Goal: Transaction & Acquisition: Purchase product/service

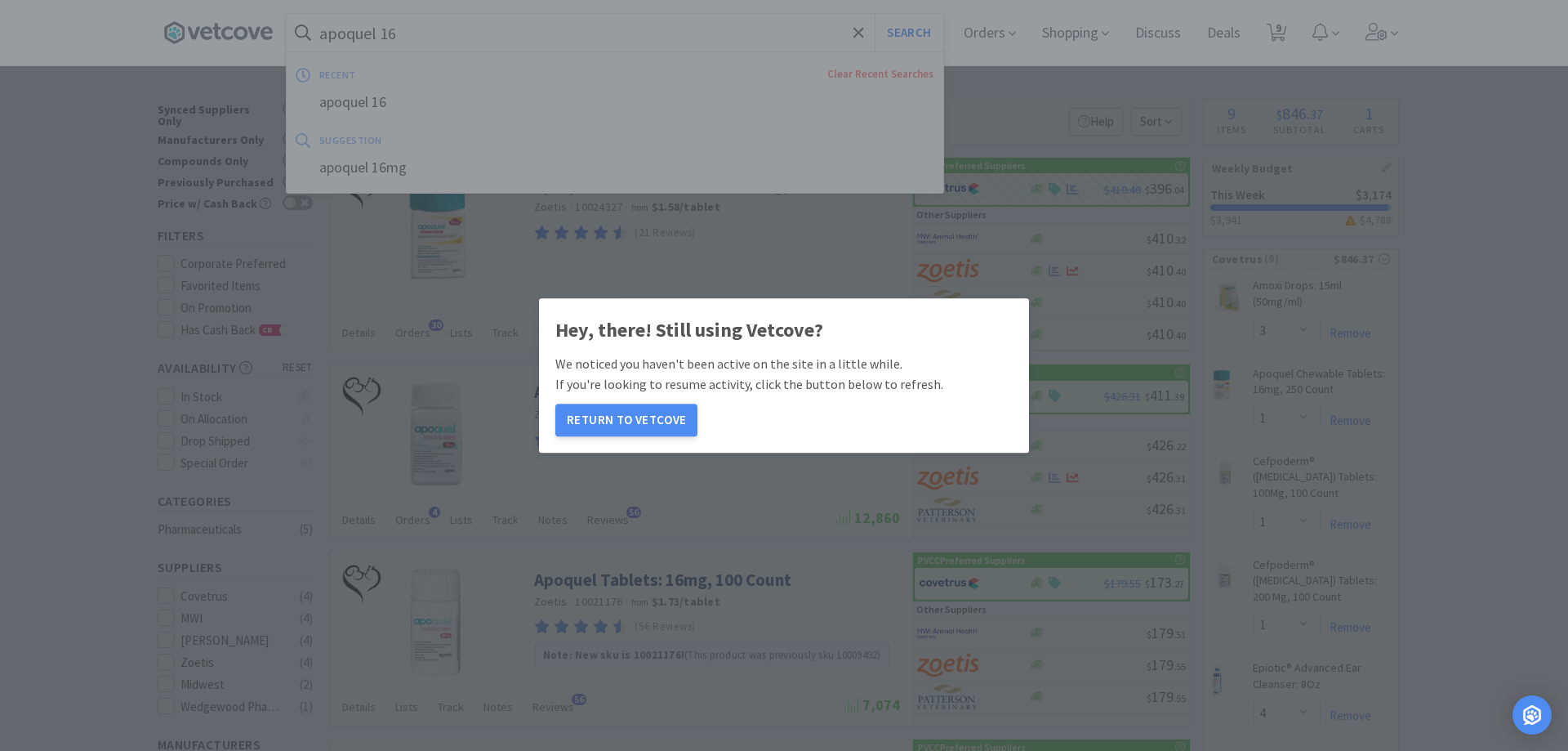
select select "3"
select select "1"
select select "4"
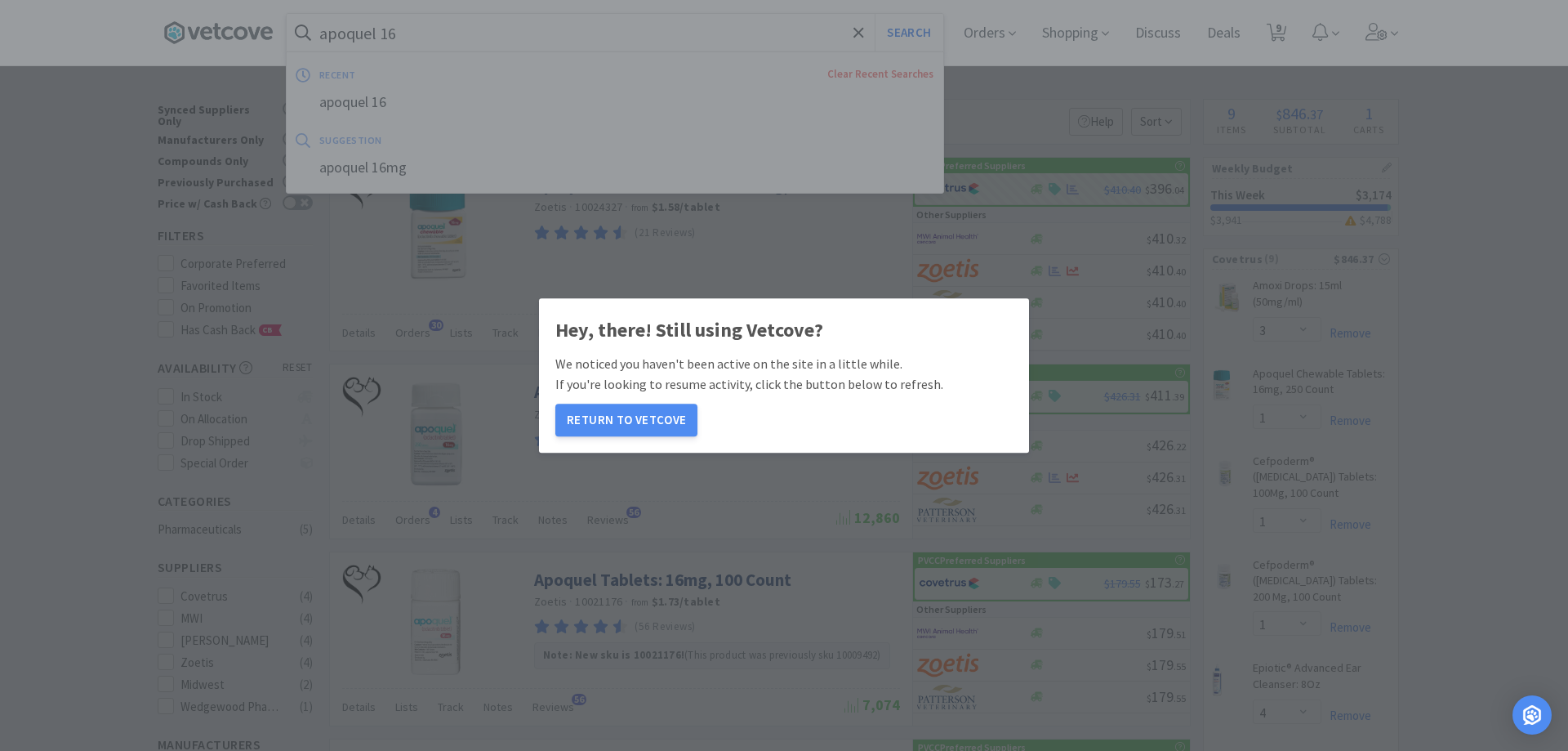
select select "6"
select select "1"
select select "6"
click at [627, 422] on button "Return to Vetcove" at bounding box center [626, 420] width 142 height 33
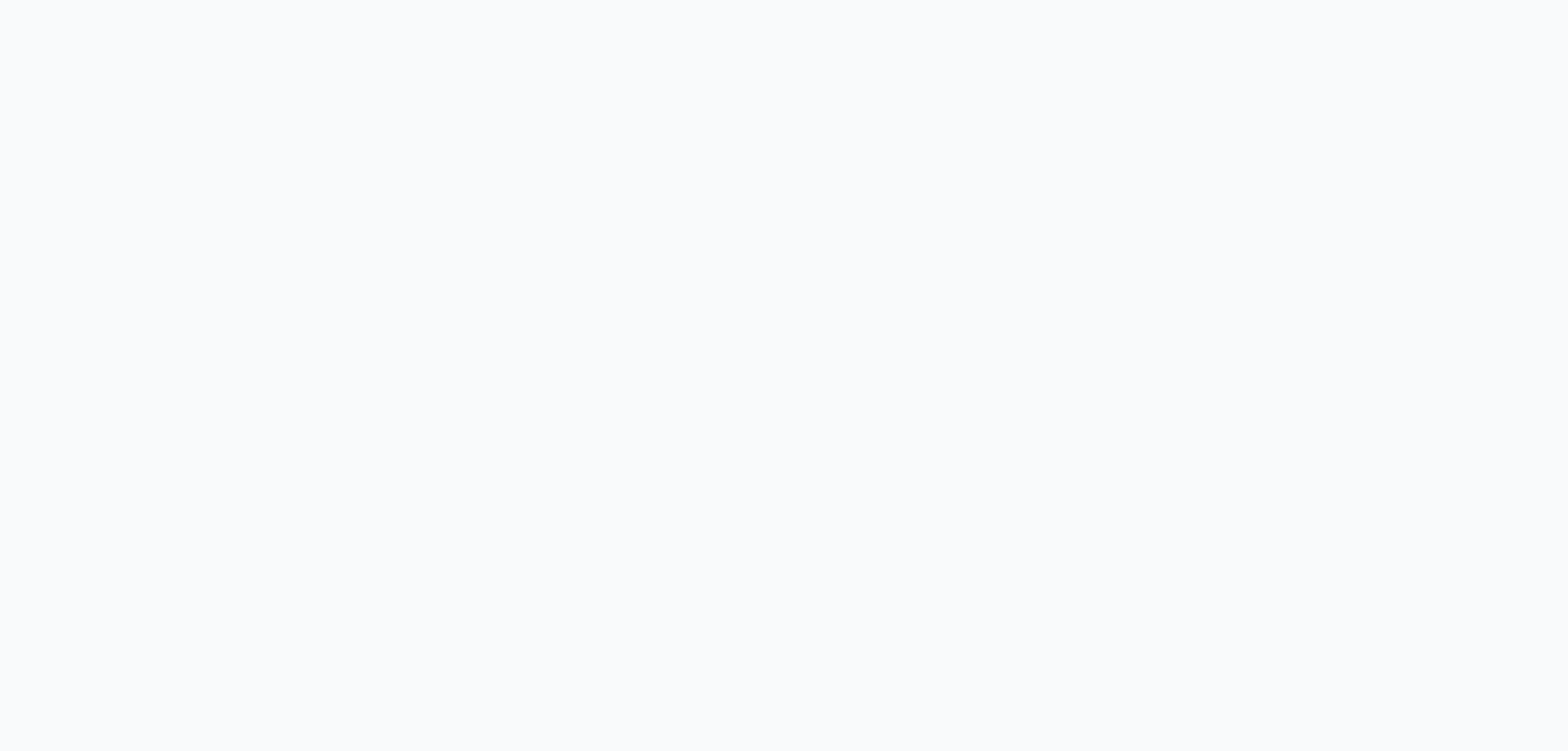
click at [662, 428] on body at bounding box center [784, 376] width 1568 height 751
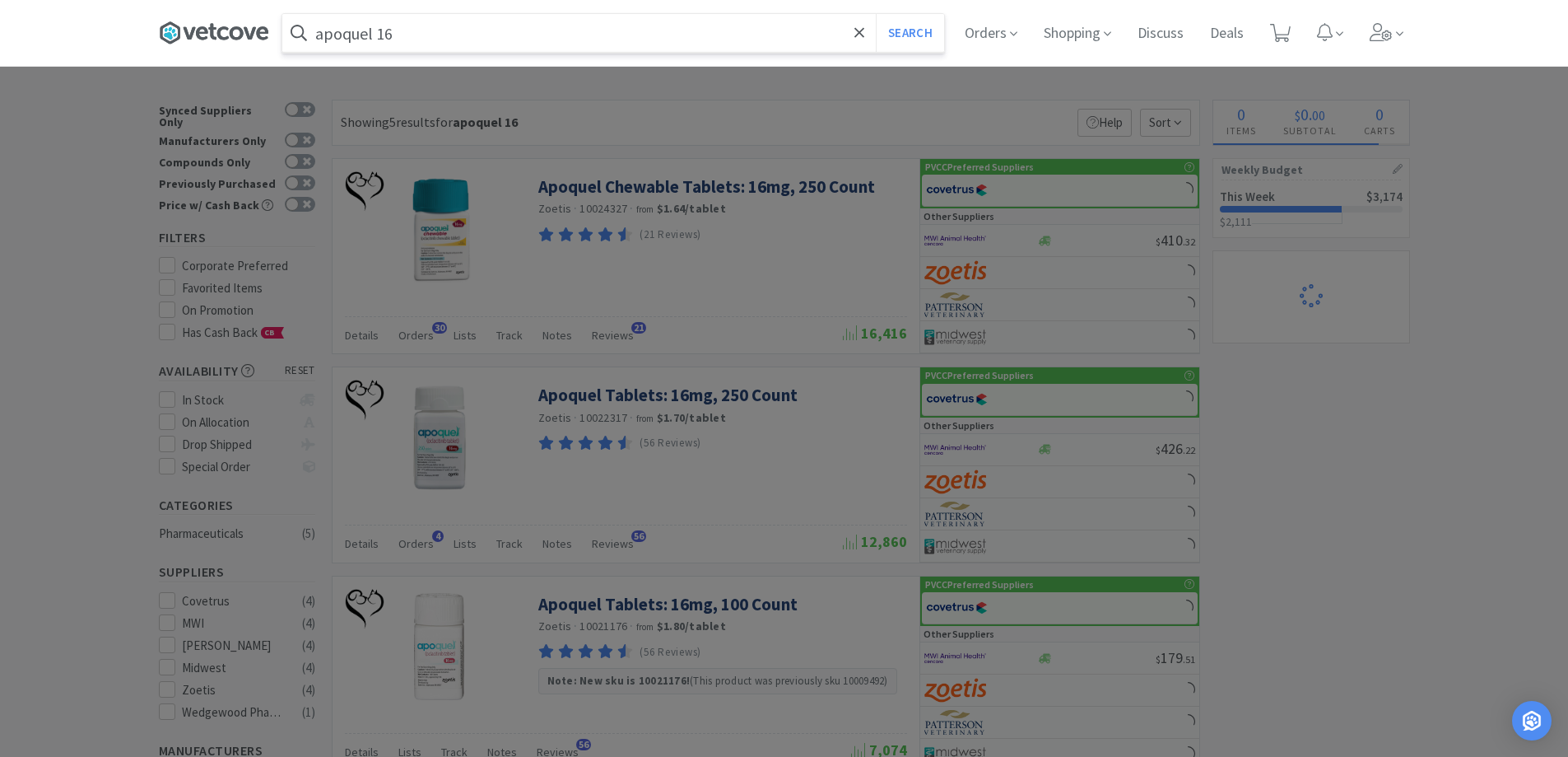
select select "3"
select select "1"
select select "4"
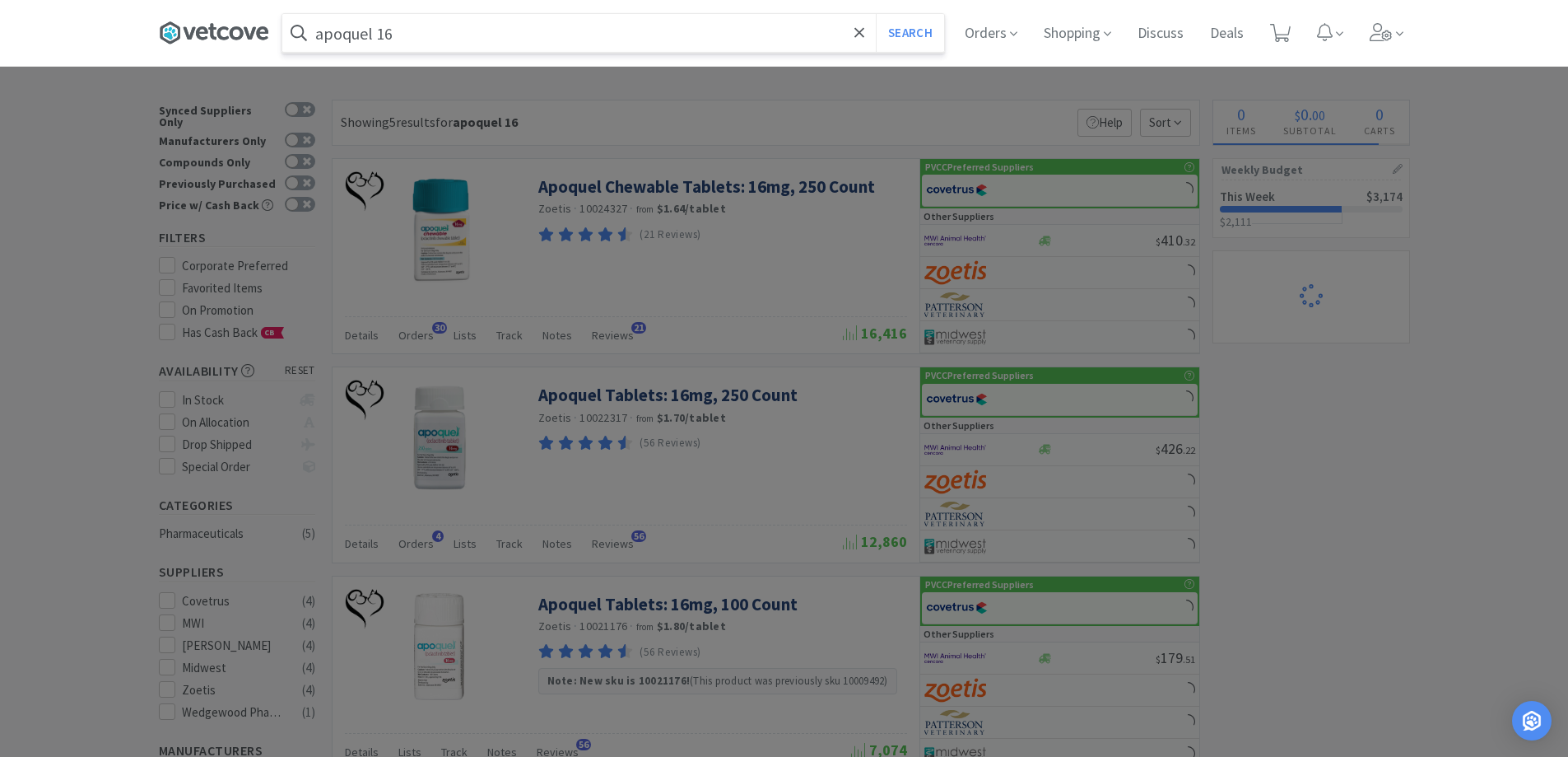
select select "6"
select select "1"
select select "6"
click at [429, 32] on input "apoquel 16" at bounding box center [613, 33] width 662 height 38
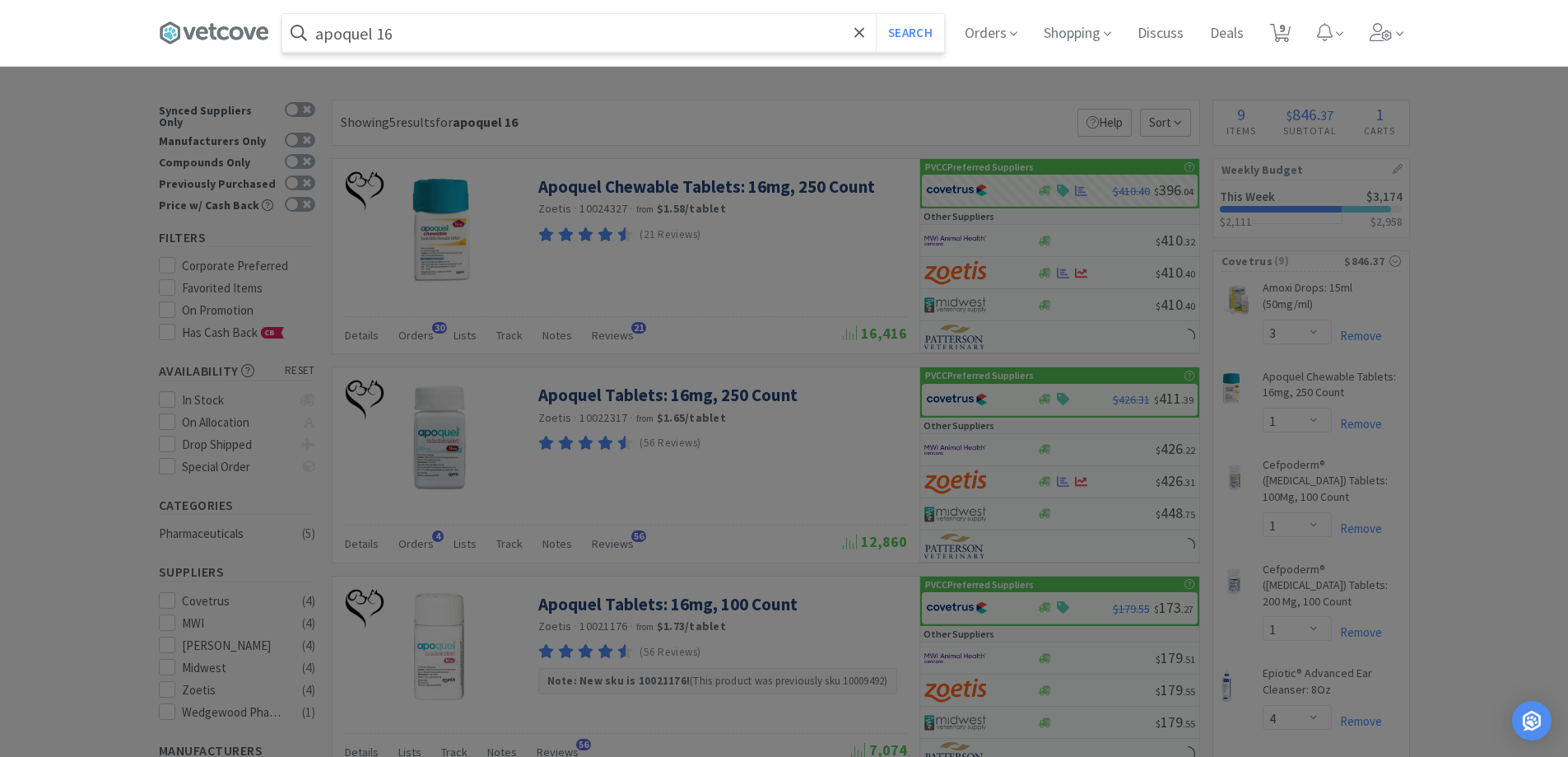
drag, startPoint x: 411, startPoint y: 34, endPoint x: 2, endPoint y: 75, distance: 411.0
click at [2, 67] on div "apoquel 16 Search Orders Shopping Discuss Discuss Deals Deals 9 9" at bounding box center [784, 33] width 1568 height 67
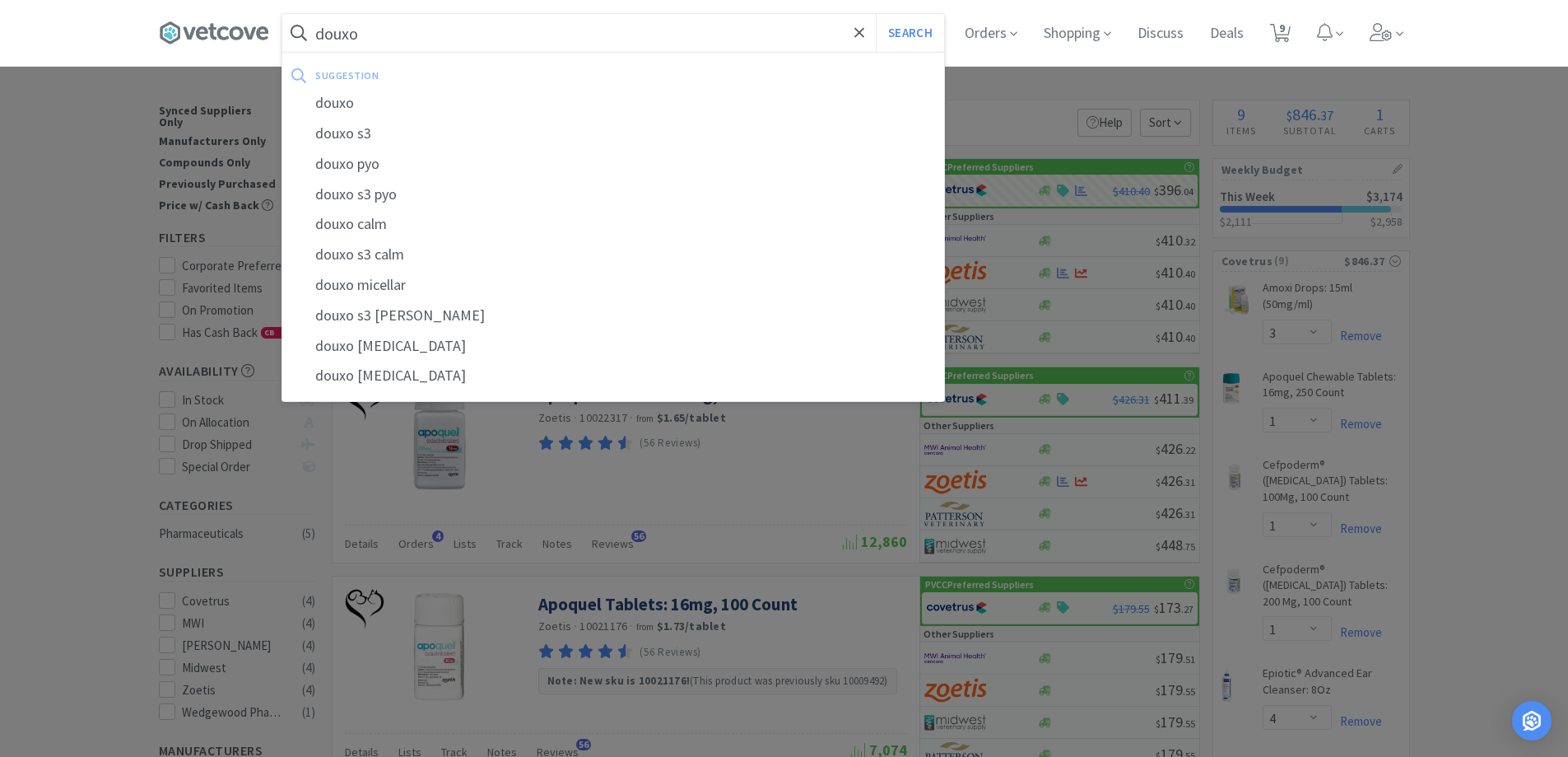
type input "douxo"
click at [876, 14] on button "Search" at bounding box center [910, 33] width 68 height 38
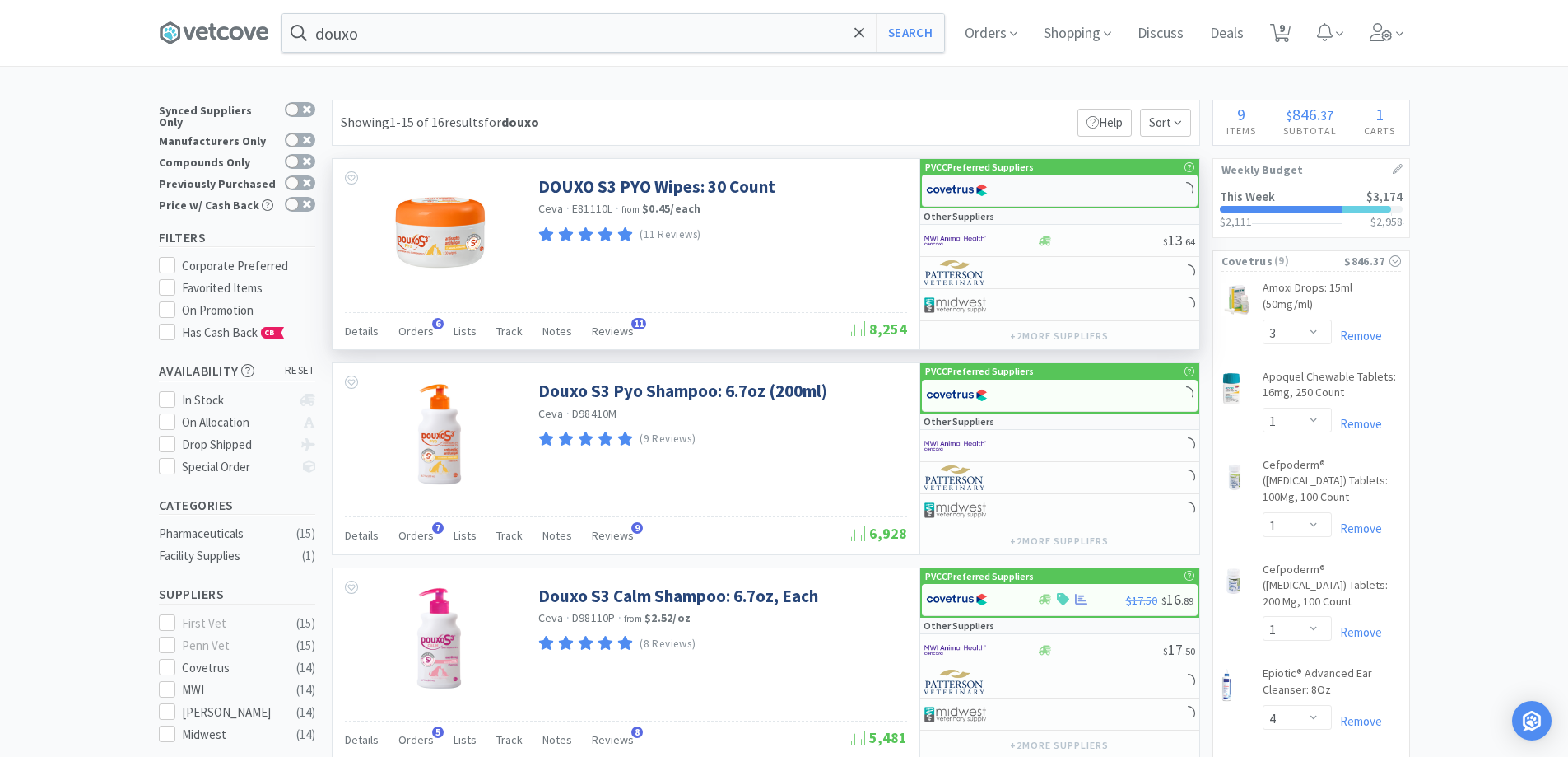
click at [1012, 189] on div at bounding box center [971, 190] width 91 height 28
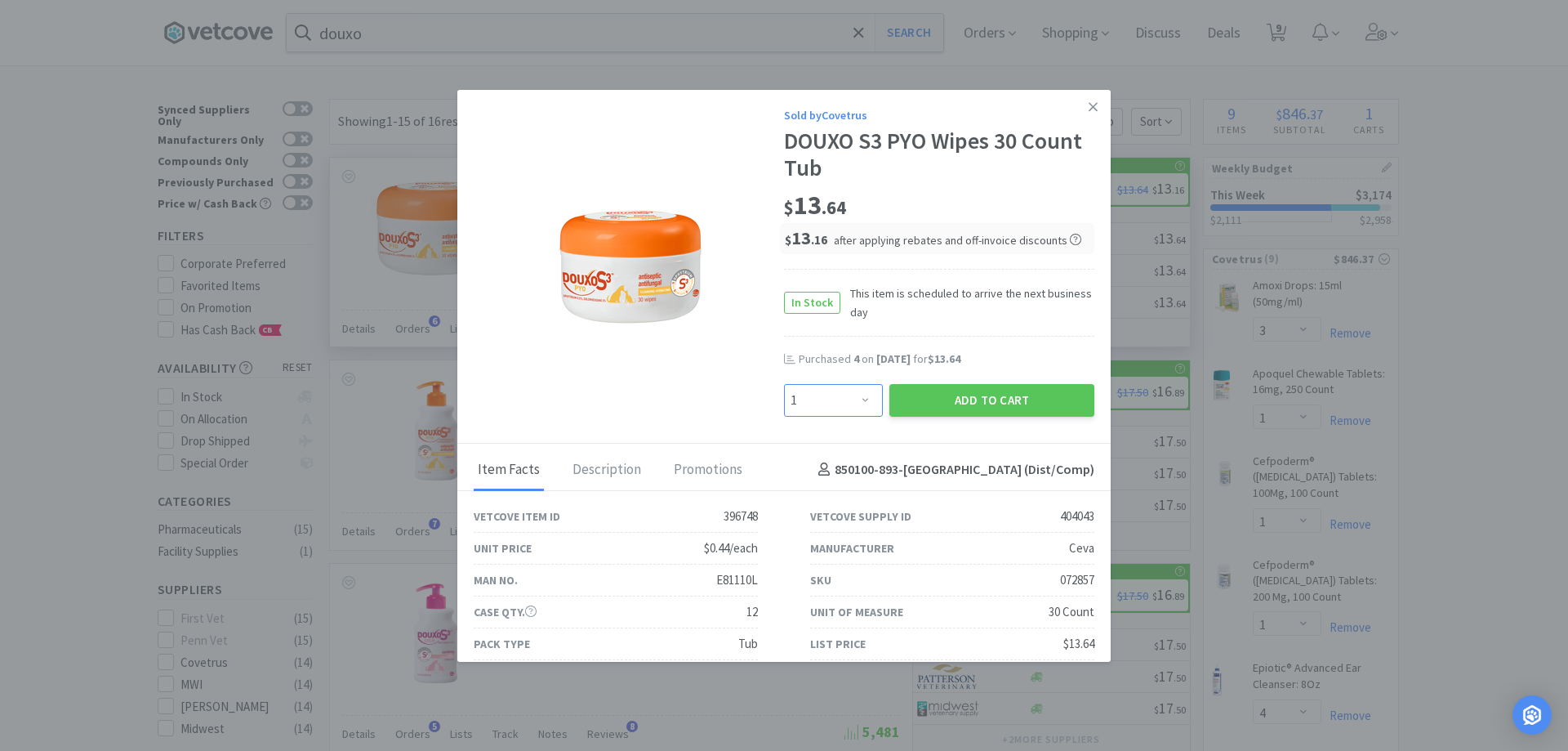
click at [847, 392] on select "Enter Quantity 1 2 3 4 5 6 7 8 9 10 11 12 13 14 15 16 17 18 19 20 Enter Quantity" at bounding box center [833, 400] width 99 height 33
select select "6"
click at [784, 384] on select "Enter Quantity 1 2 3 4 5 6 7 8 9 10 11 12 13 14 15 16 17 18 19 20 Enter Quantity" at bounding box center [833, 400] width 99 height 33
click at [897, 409] on button "Add to Cart" at bounding box center [992, 400] width 205 height 33
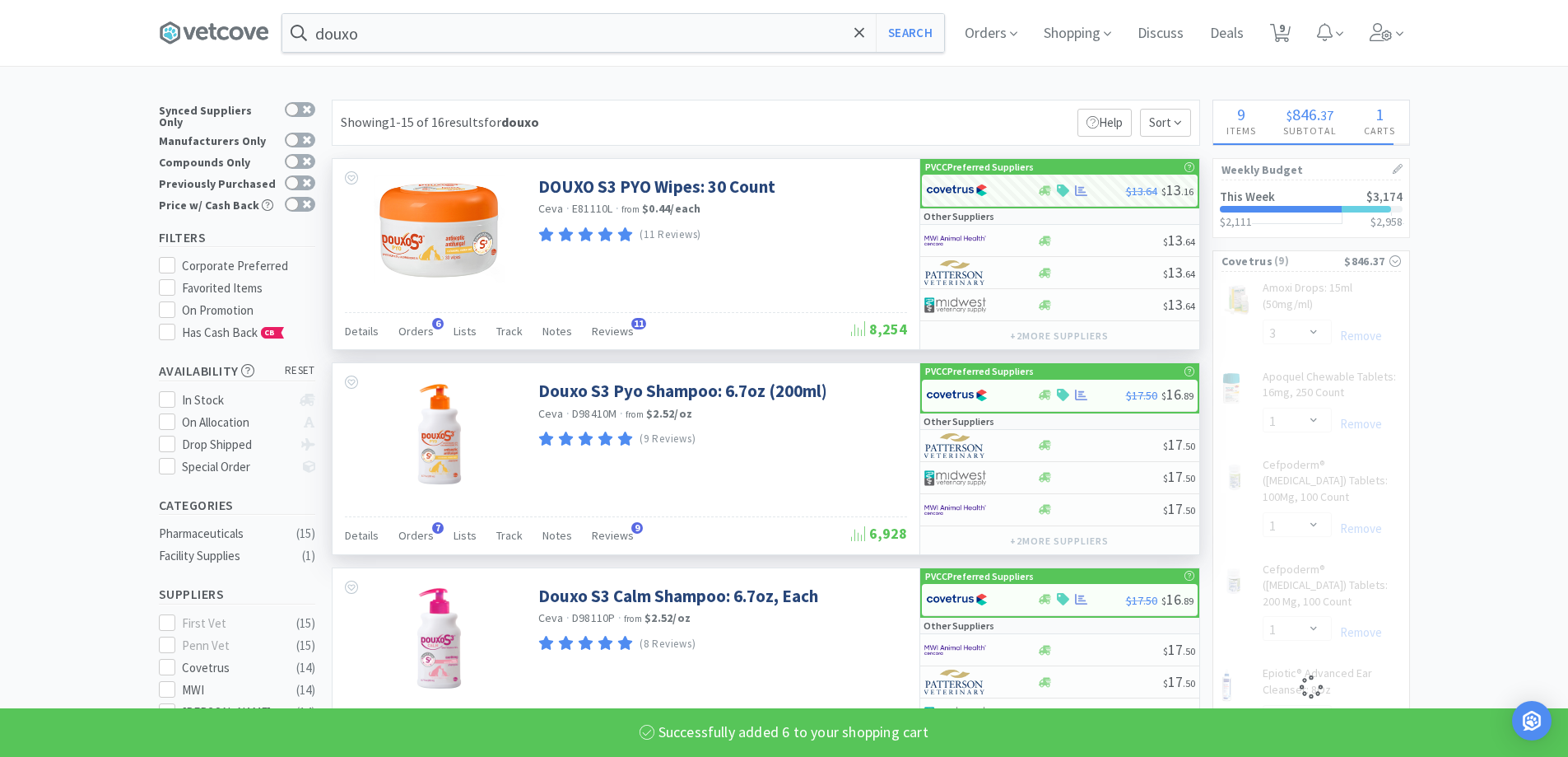
select select "6"
select select "4"
select select "6"
select select "1"
select select "6"
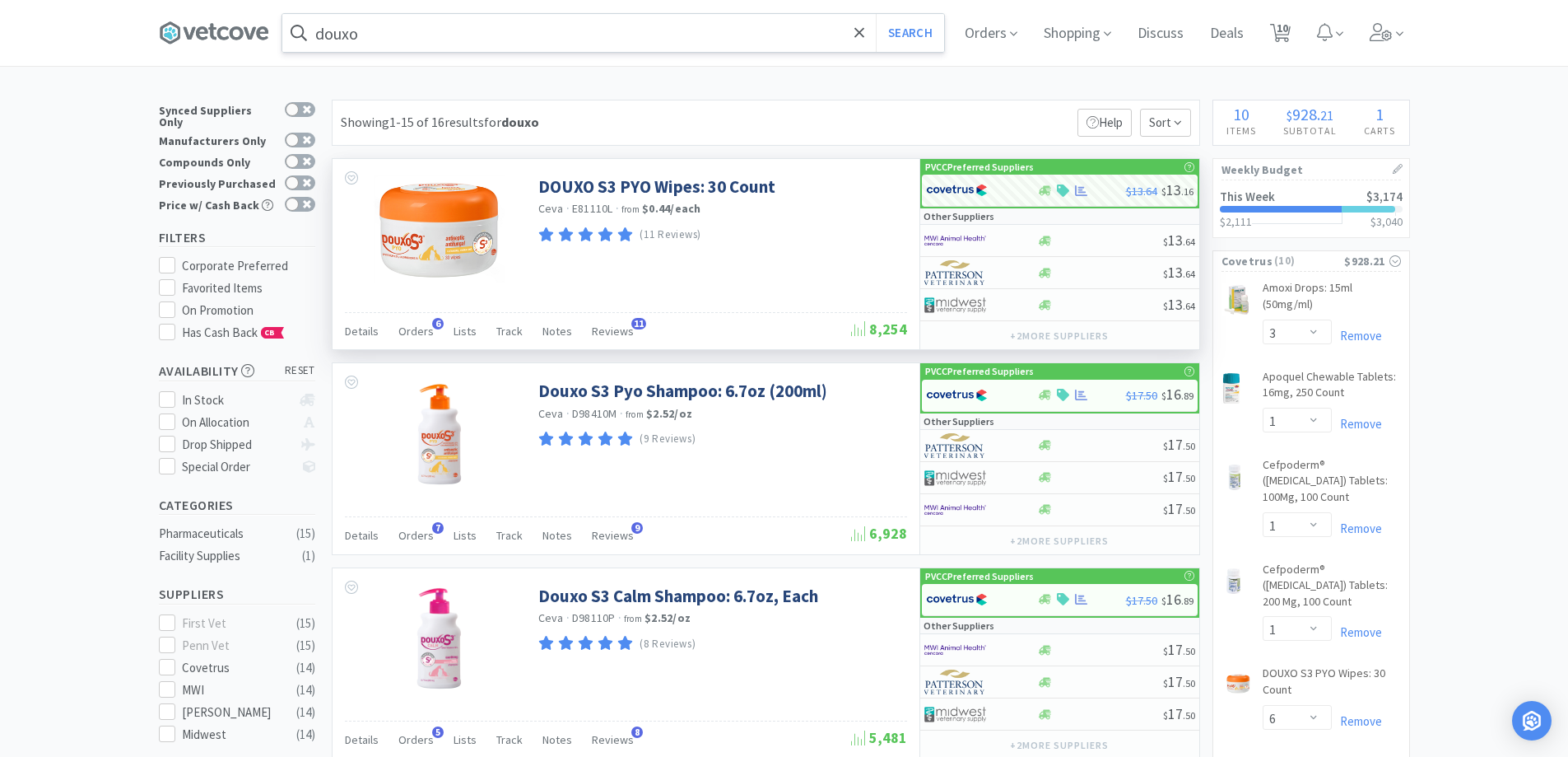
click at [398, 44] on input "douxo" at bounding box center [613, 33] width 662 height 38
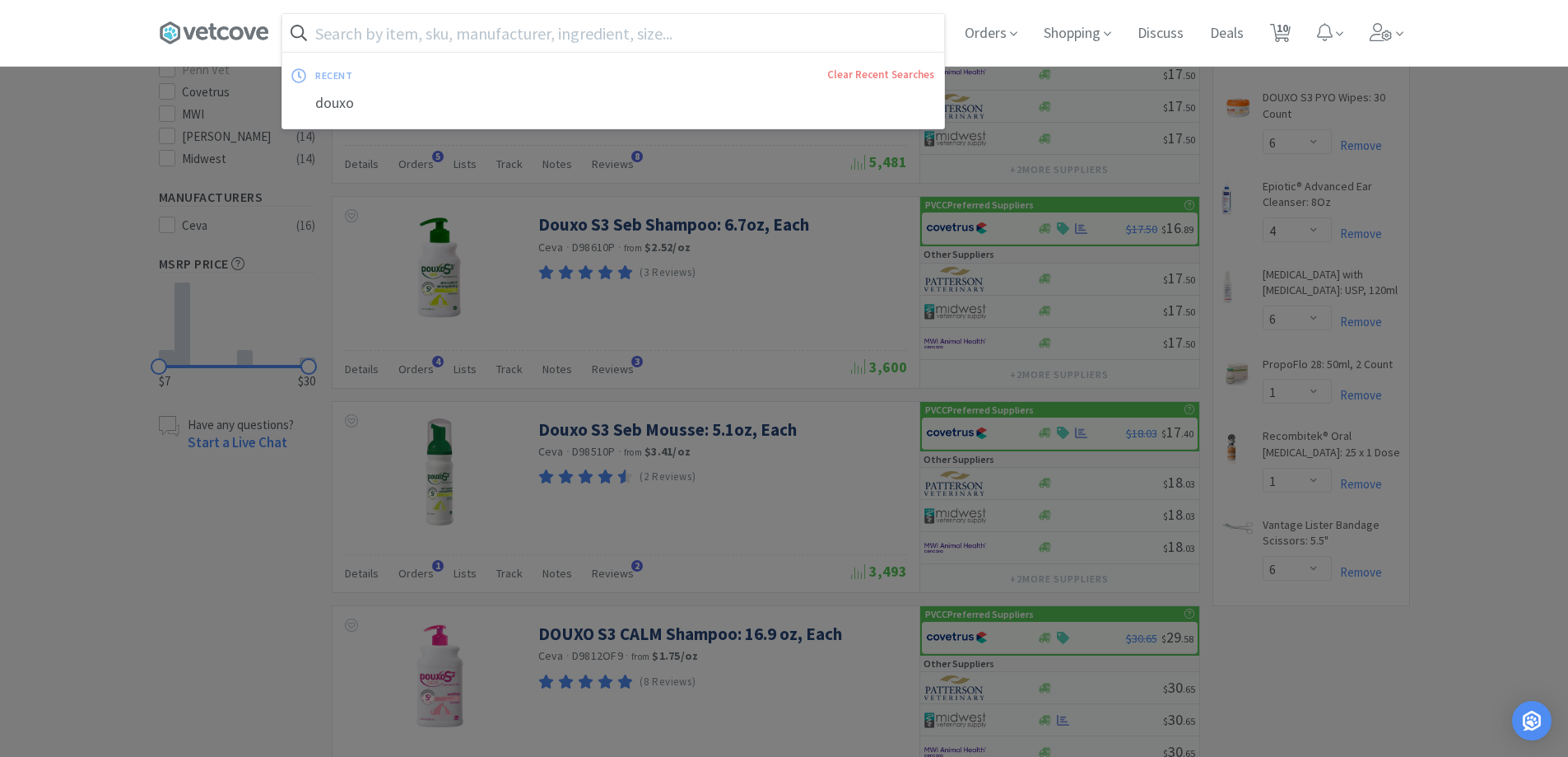
scroll to position [576, 0]
click at [323, 35] on input "text" at bounding box center [613, 33] width 662 height 38
click at [354, 26] on input "text" at bounding box center [613, 33] width 662 height 38
click at [496, 28] on input "text" at bounding box center [613, 33] width 662 height 38
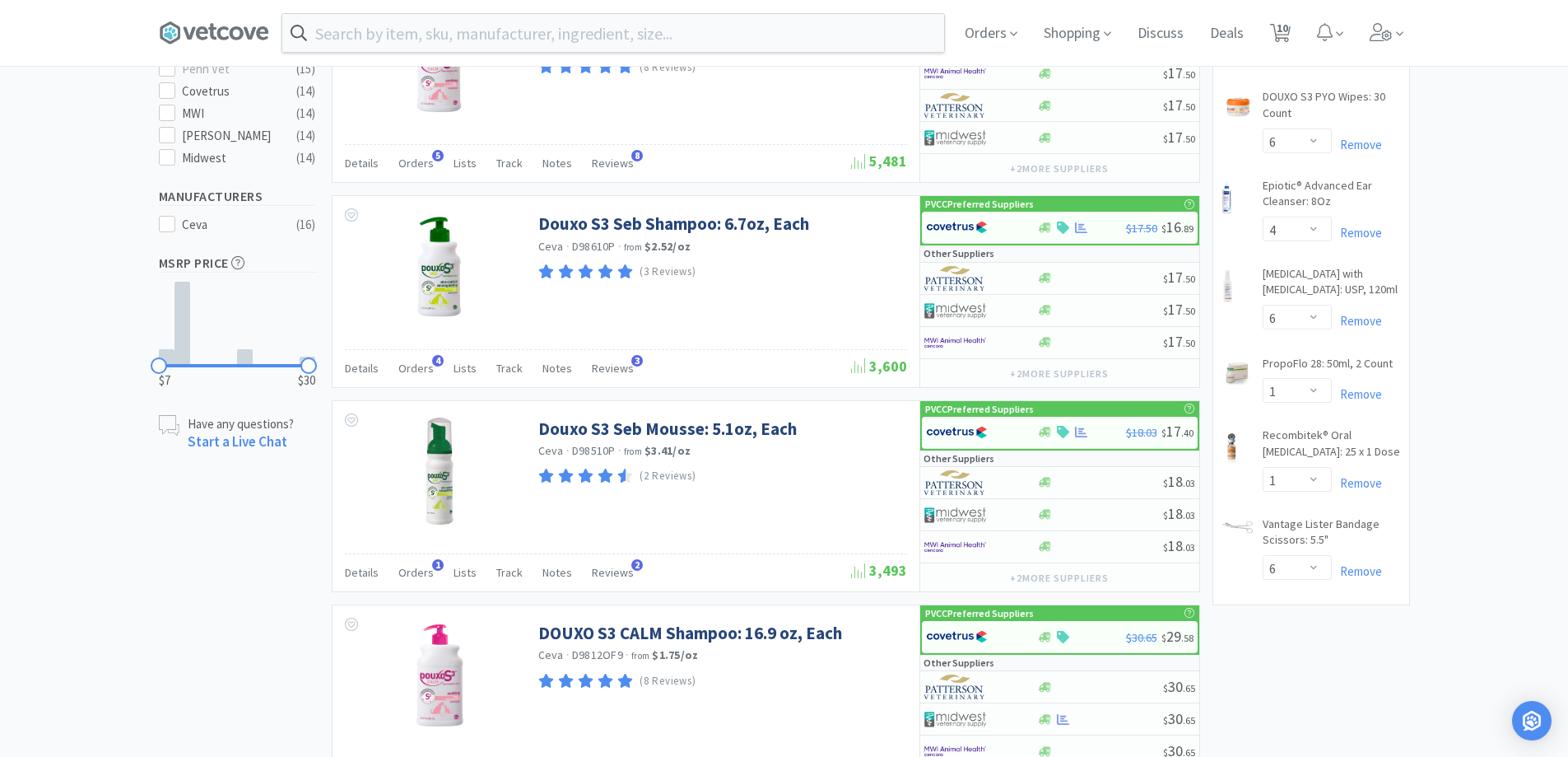
click at [1467, 227] on div at bounding box center [784, 378] width 1568 height 757
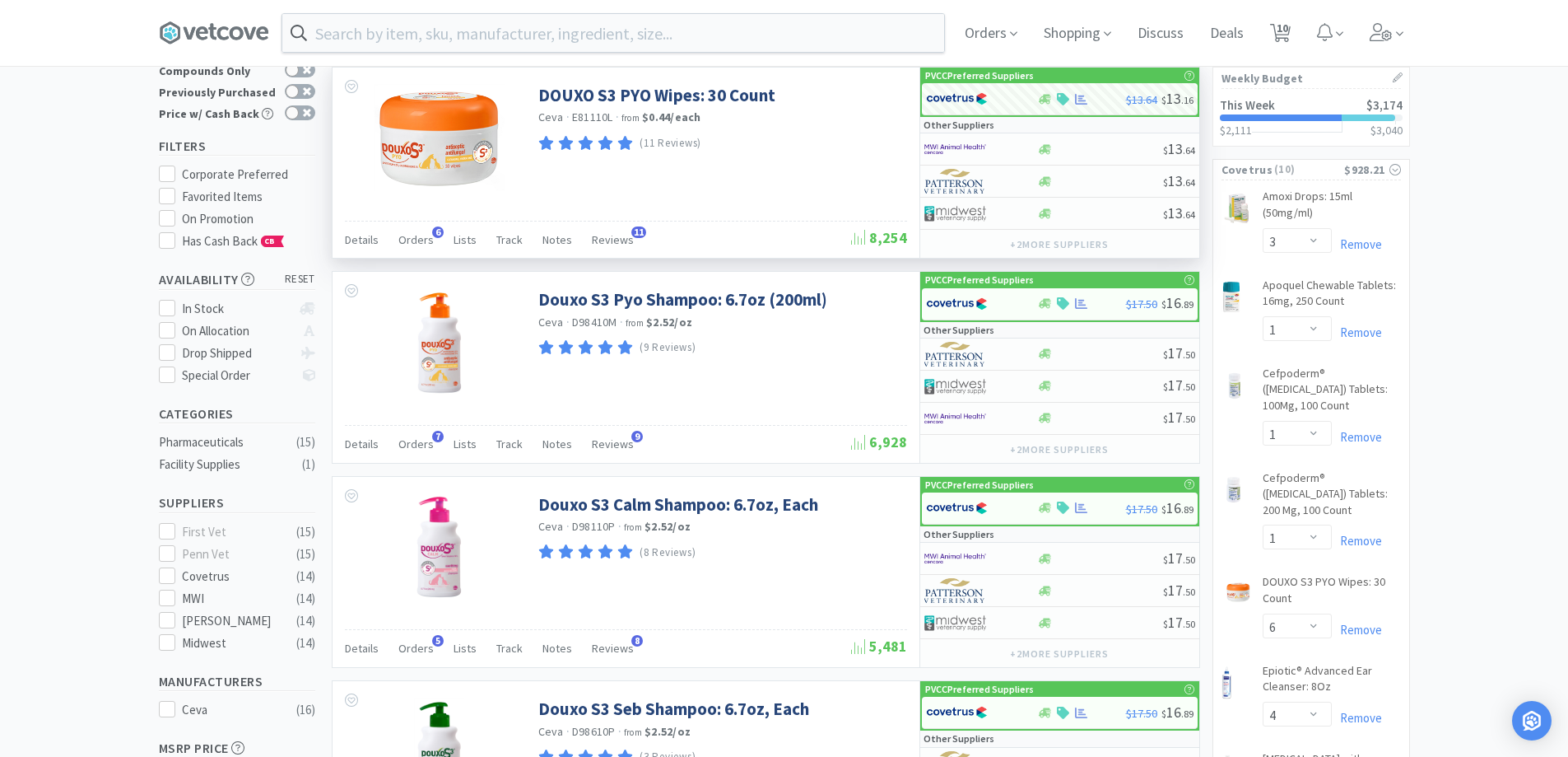
scroll to position [0, 0]
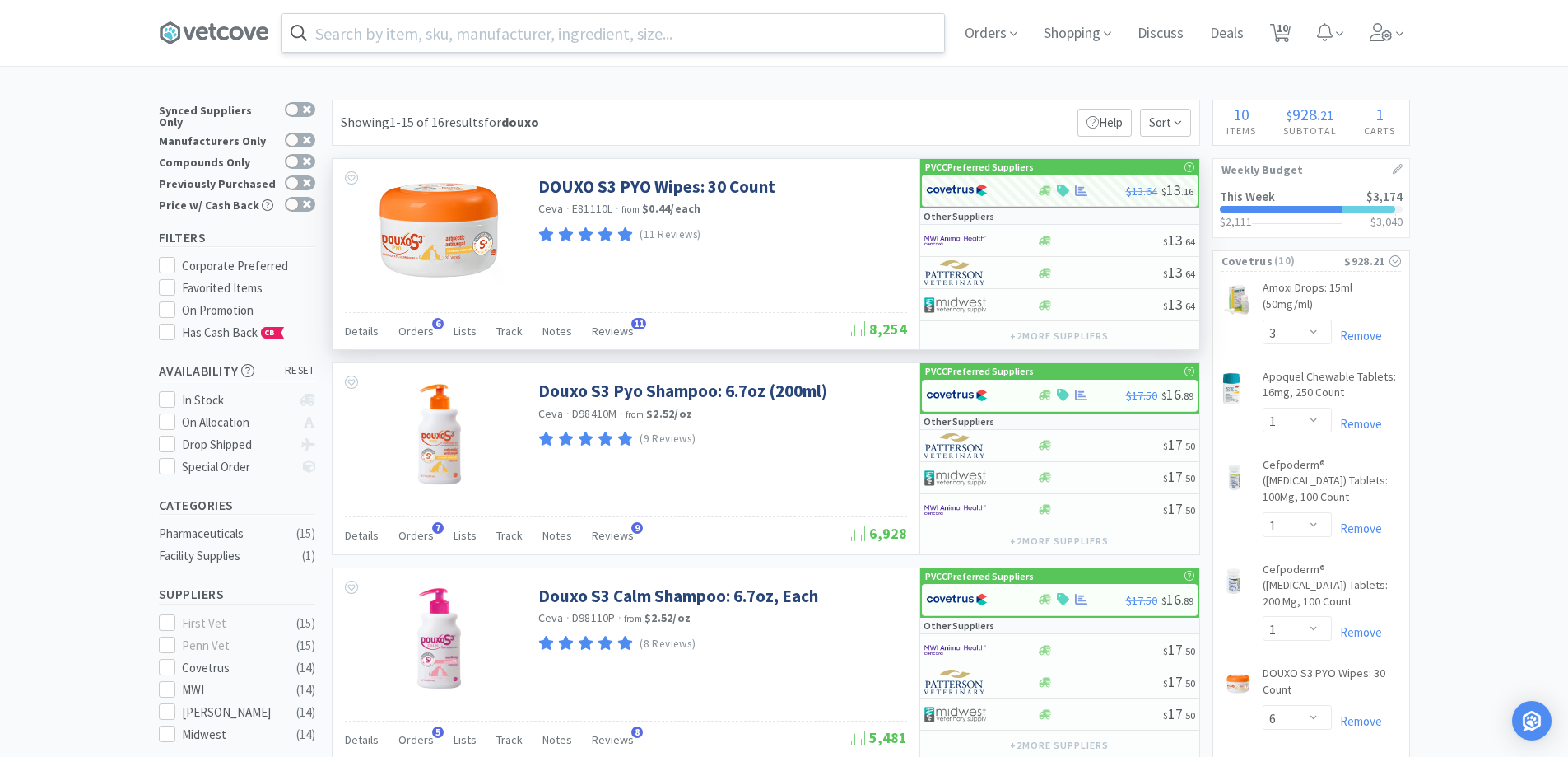
click at [520, 27] on input "text" at bounding box center [613, 33] width 662 height 38
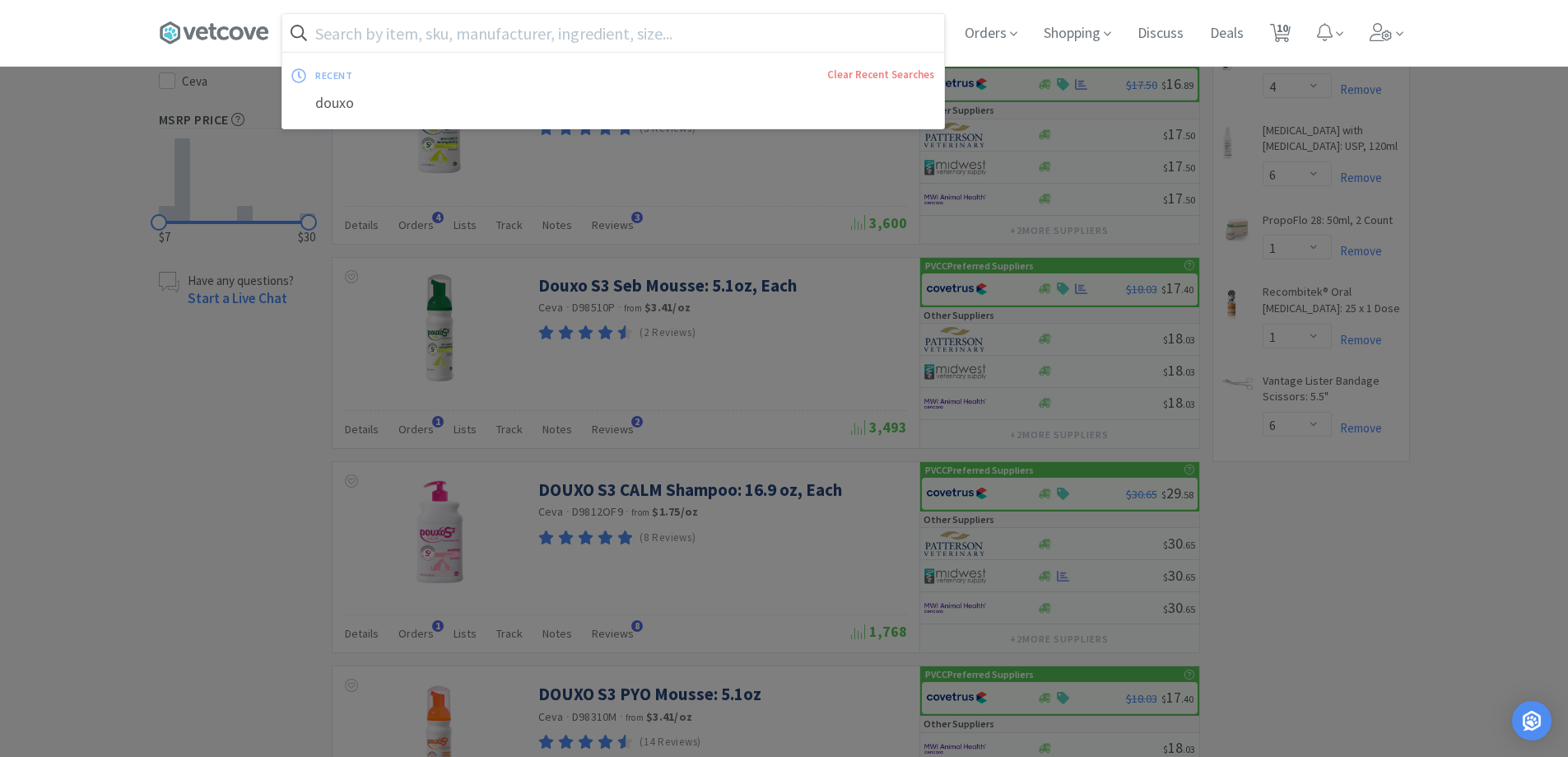
scroll to position [742, 0]
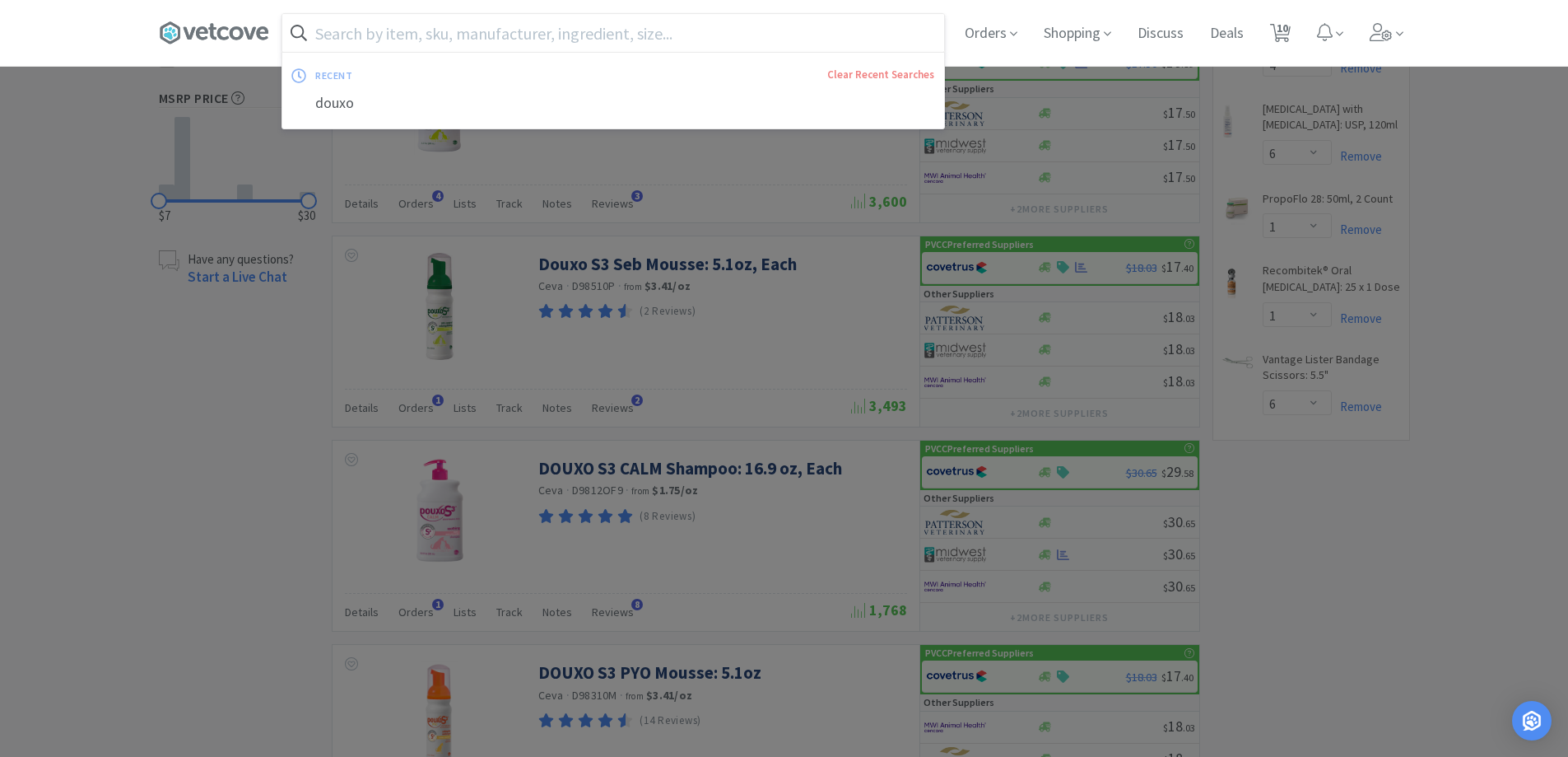
click at [480, 44] on input "text" at bounding box center [613, 33] width 662 height 38
click at [1432, 437] on div at bounding box center [784, 378] width 1568 height 757
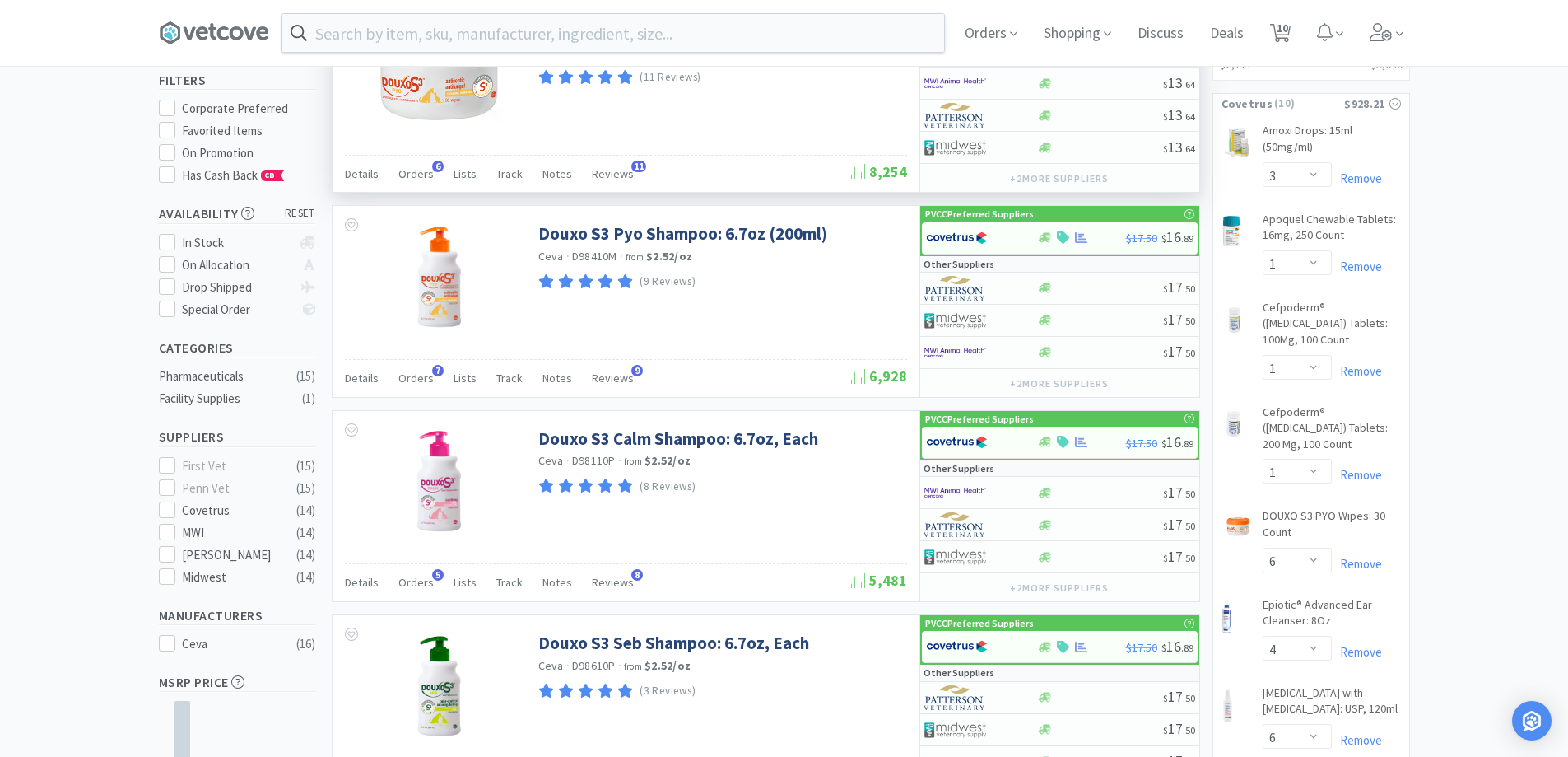
scroll to position [0, 0]
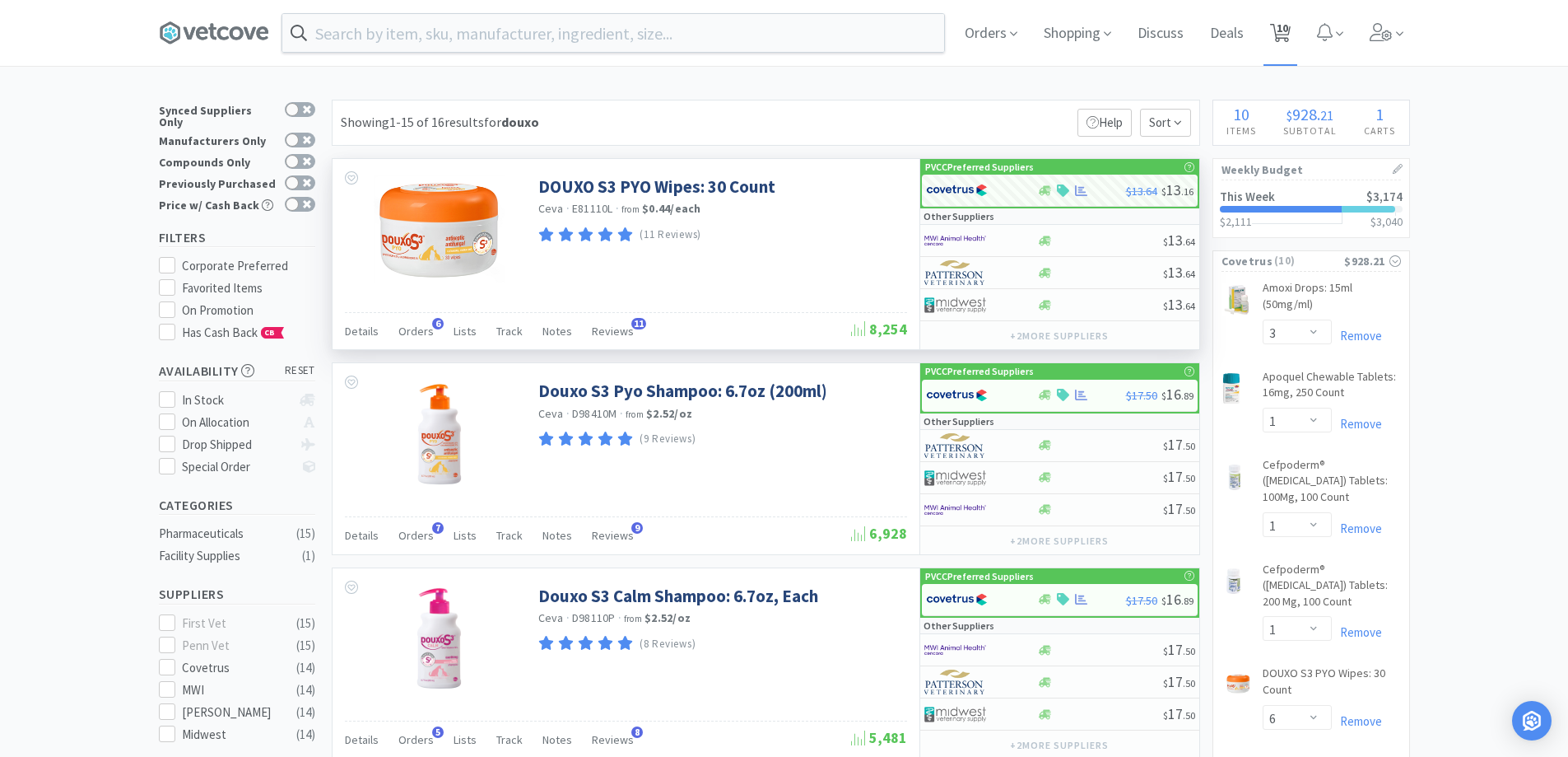
click at [1289, 50] on span "10" at bounding box center [1282, 28] width 12 height 66
select select "3"
select select "1"
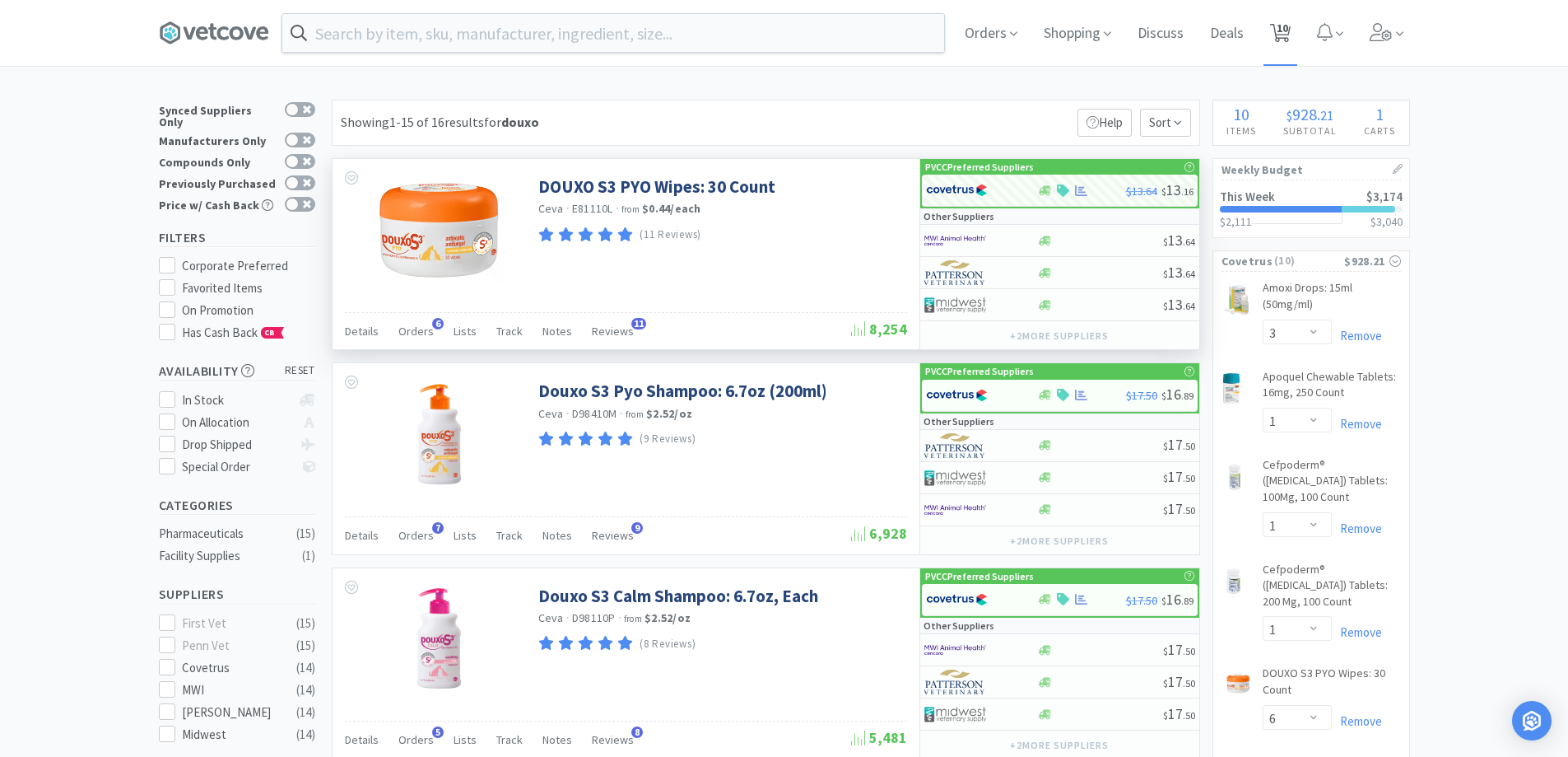
select select "6"
select select "4"
select select "6"
select select "1"
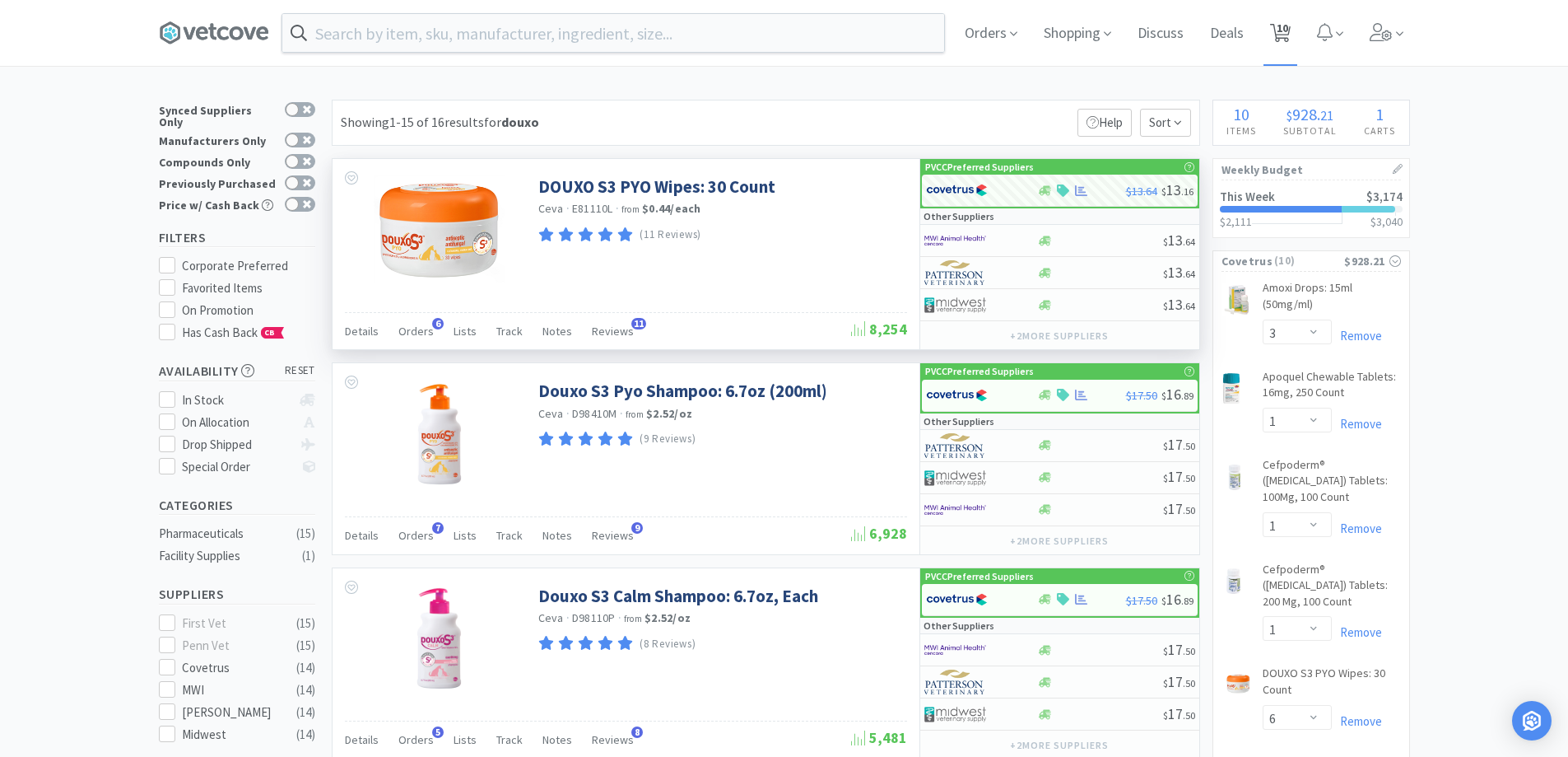
select select "6"
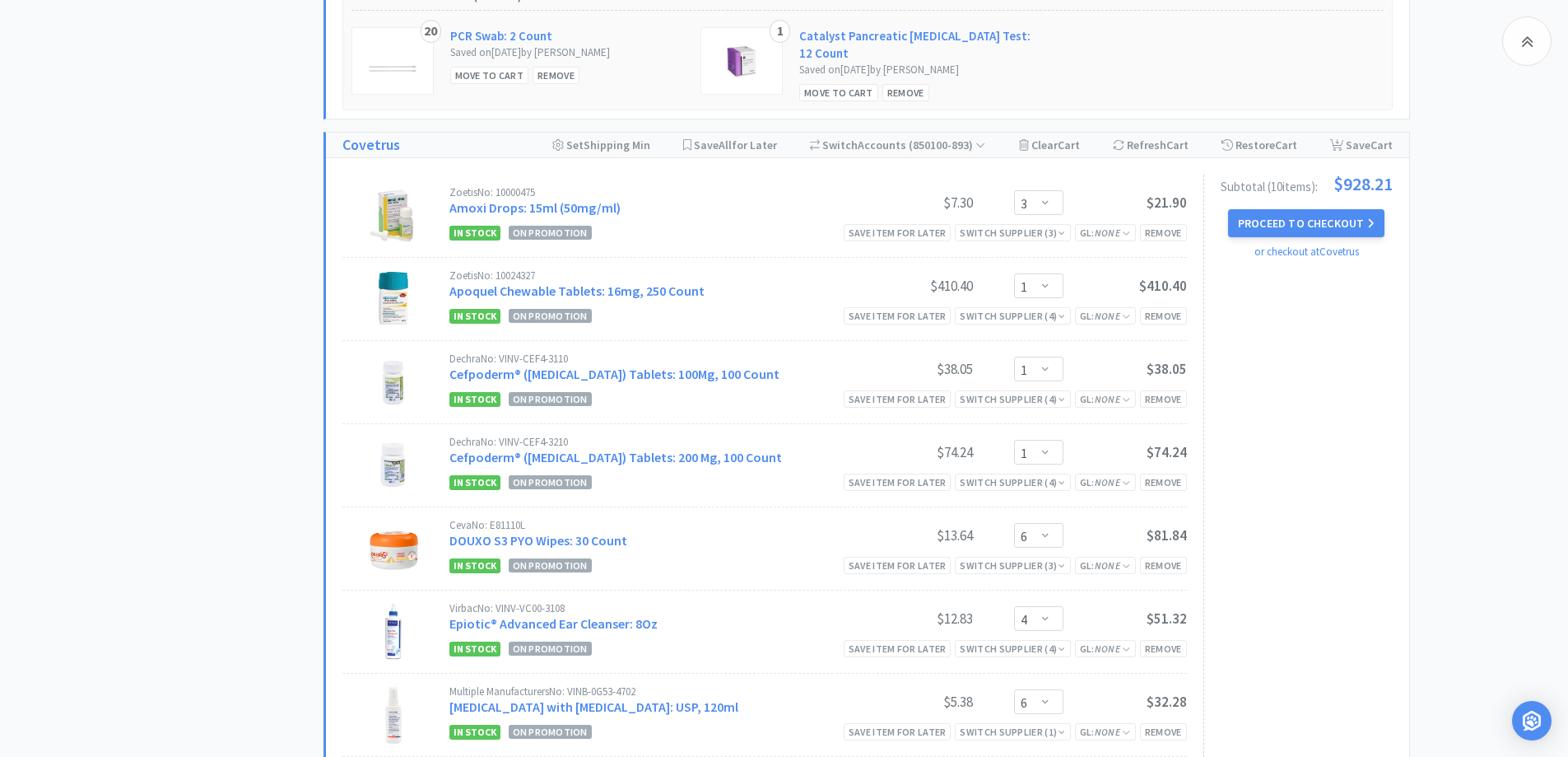
scroll to position [988, 0]
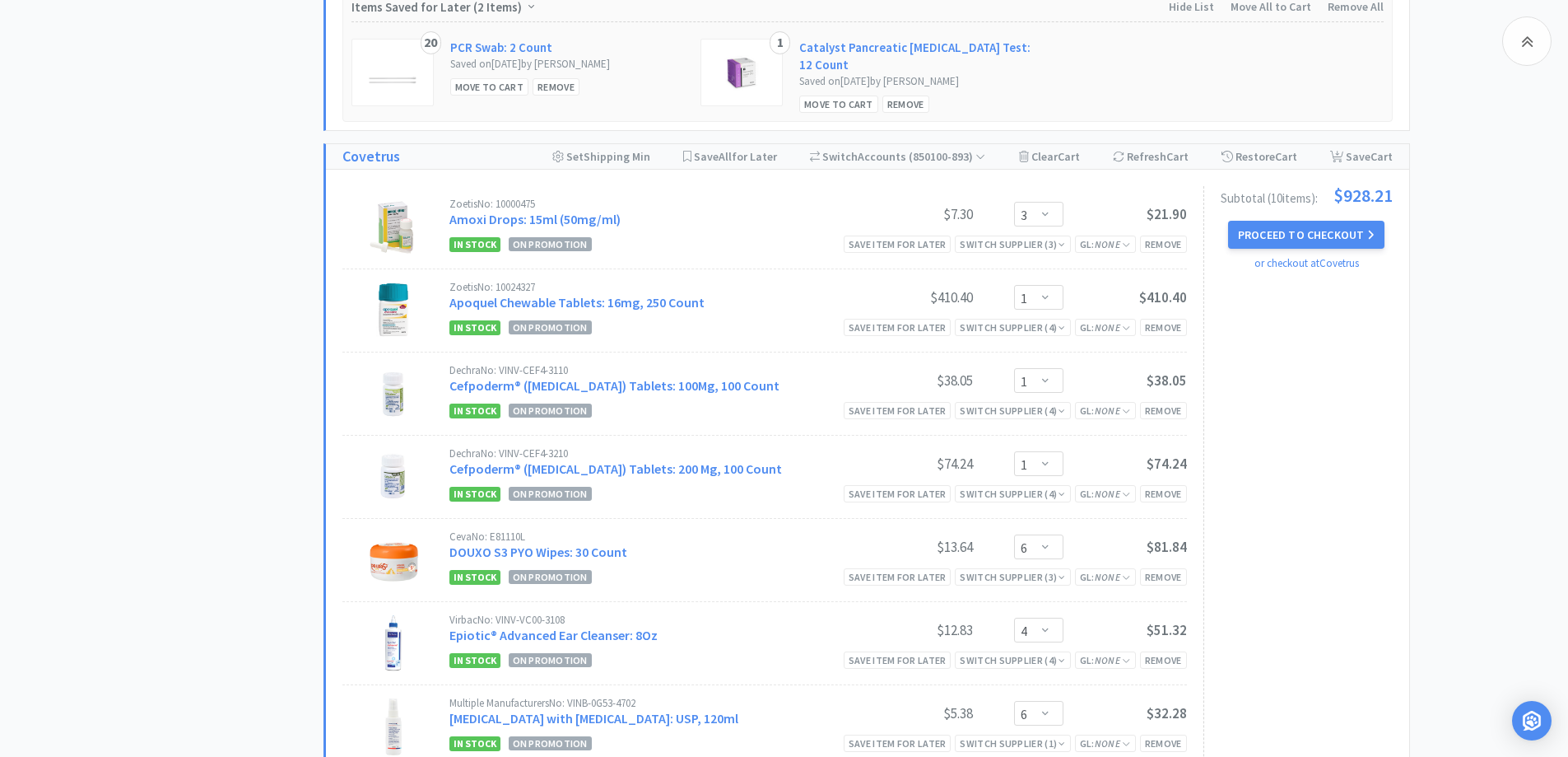
click at [1316, 231] on button "Proceed to Checkout" at bounding box center [1307, 235] width 156 height 28
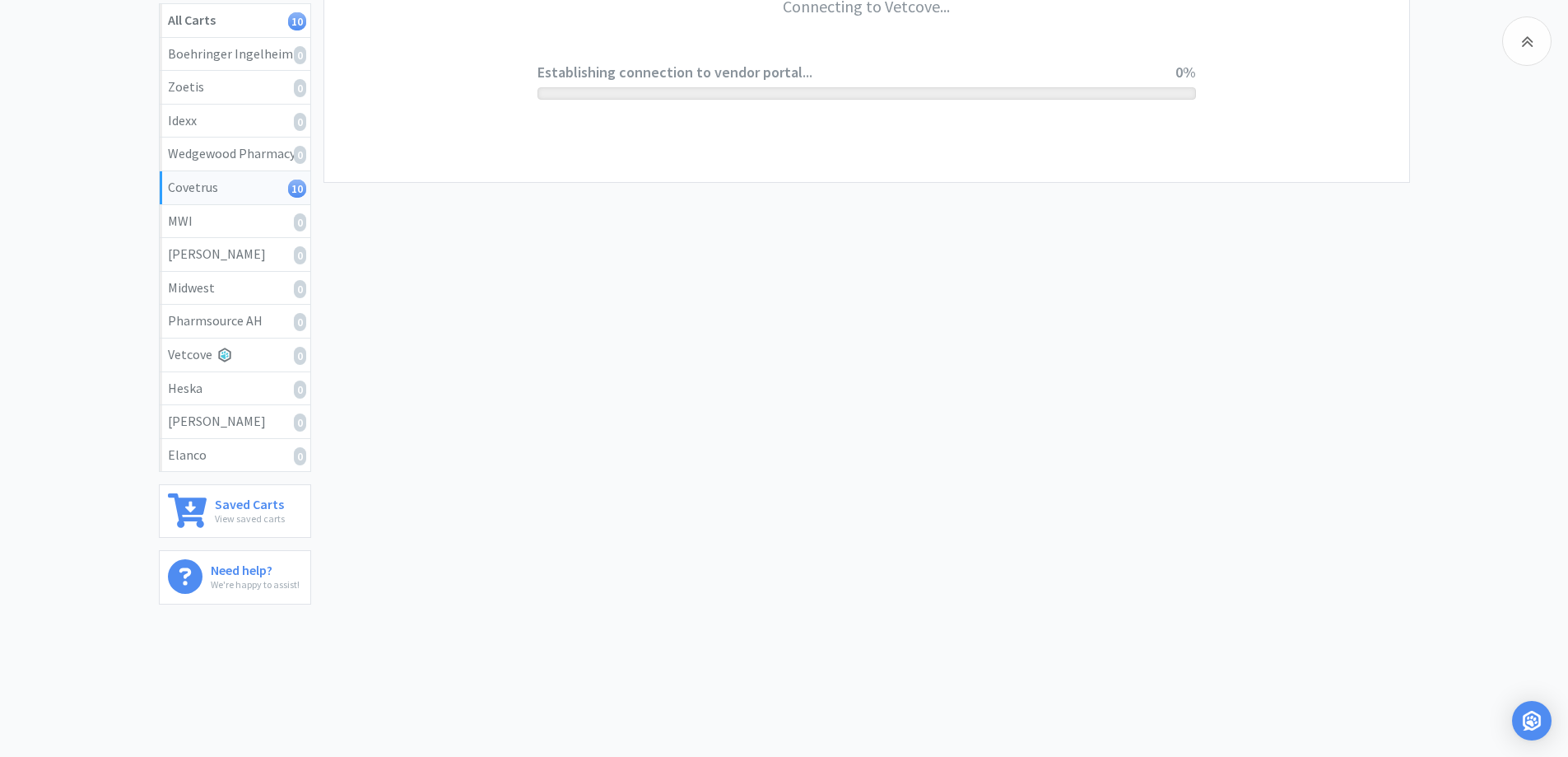
scroll to position [305, 0]
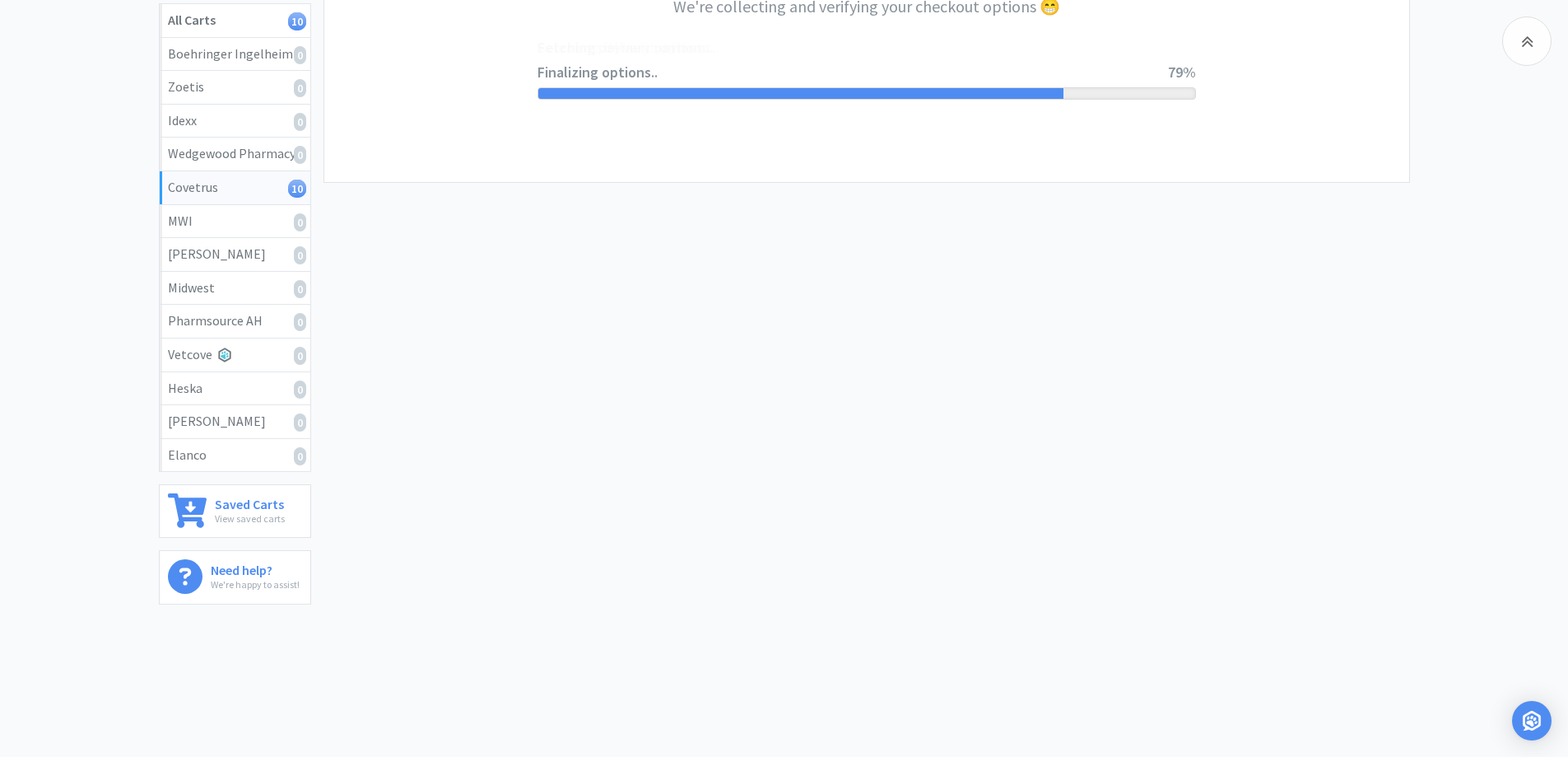
select select "ACCOUNT"
select select "cvt-standard-net"
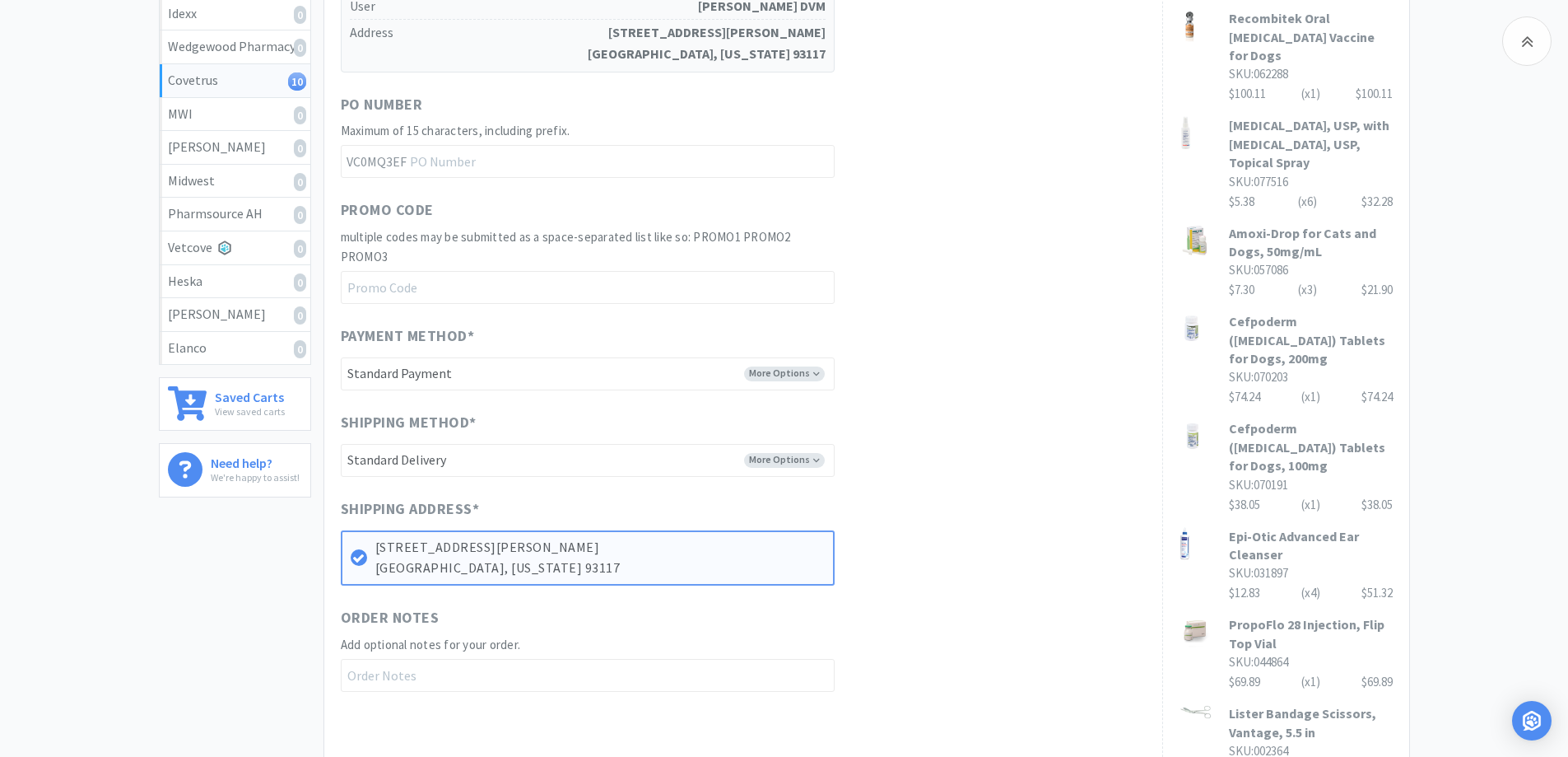
scroll to position [848, 0]
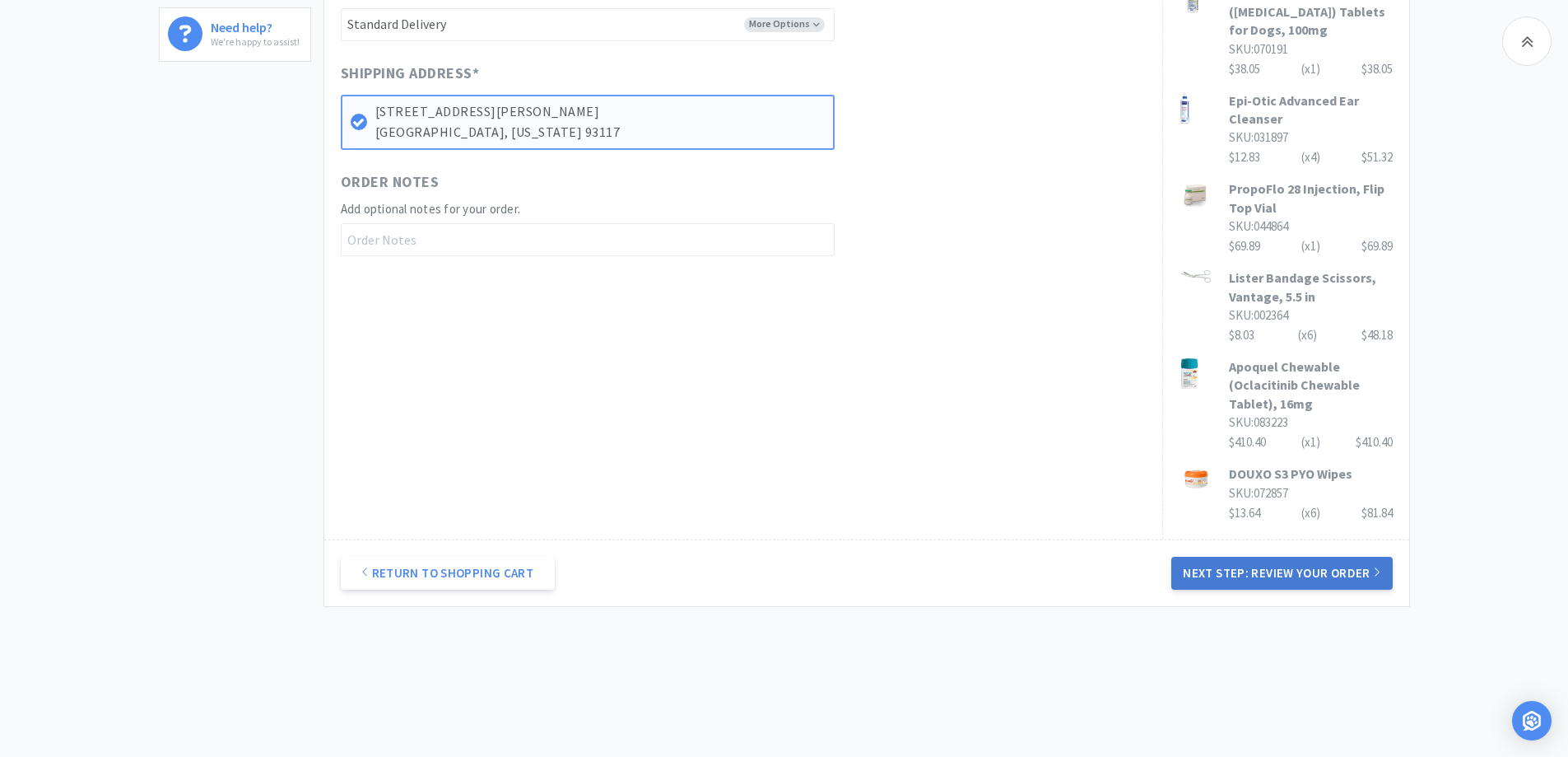
click at [1360, 557] on button "Next Step: Review Your Order" at bounding box center [1282, 573] width 221 height 33
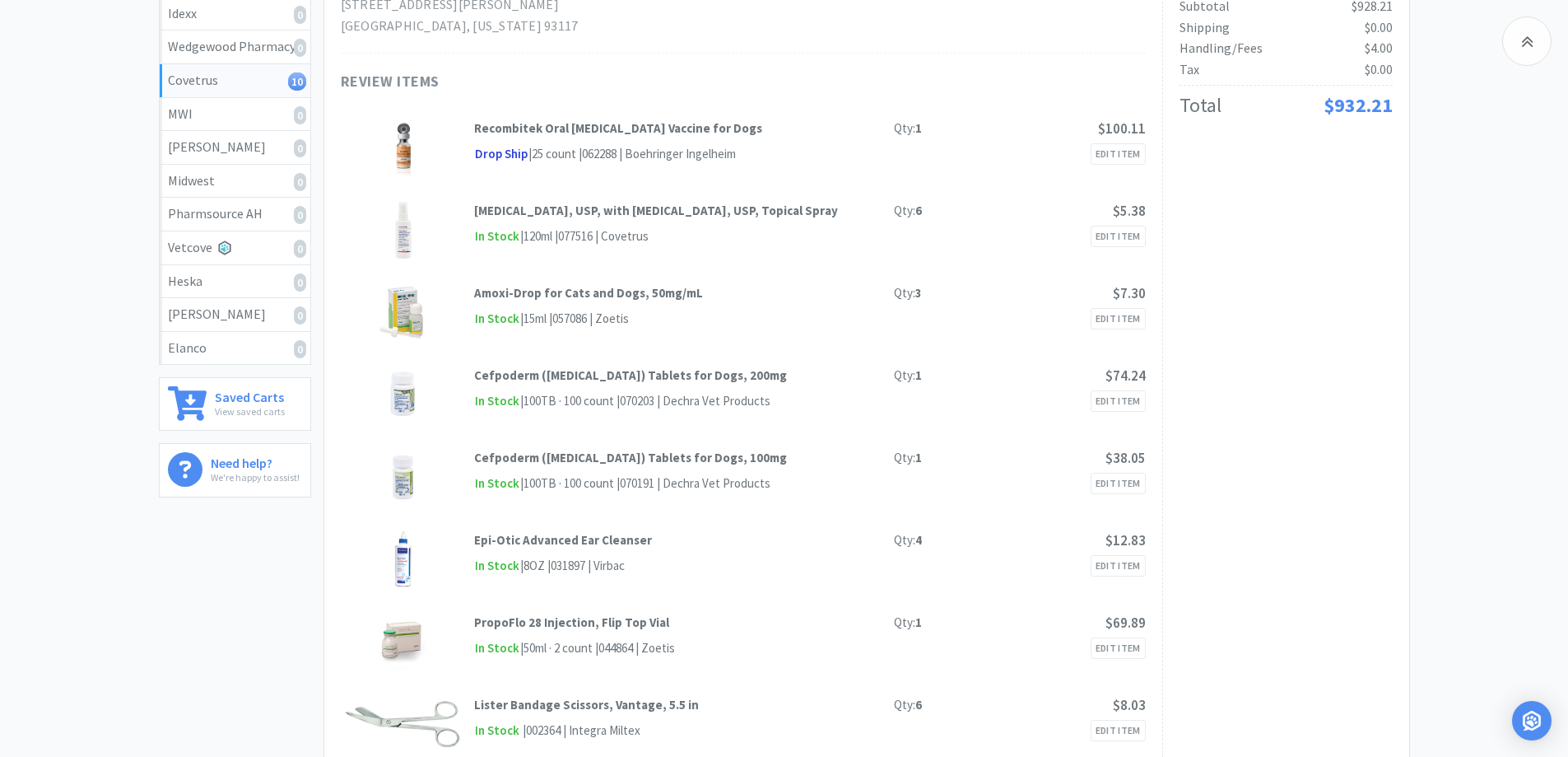
scroll to position [0, 0]
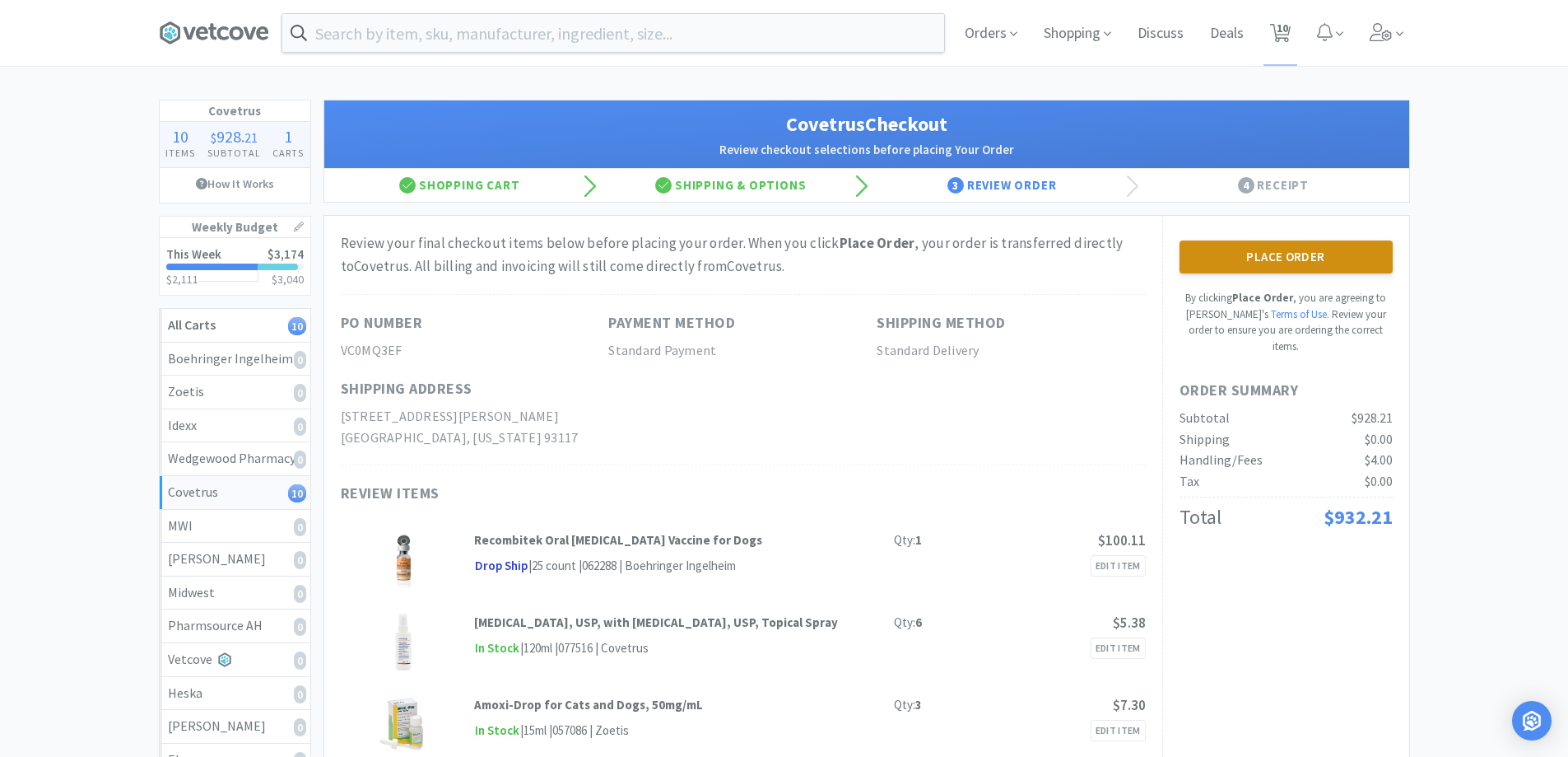
click at [1297, 255] on button "Place Order" at bounding box center [1286, 257] width 213 height 33
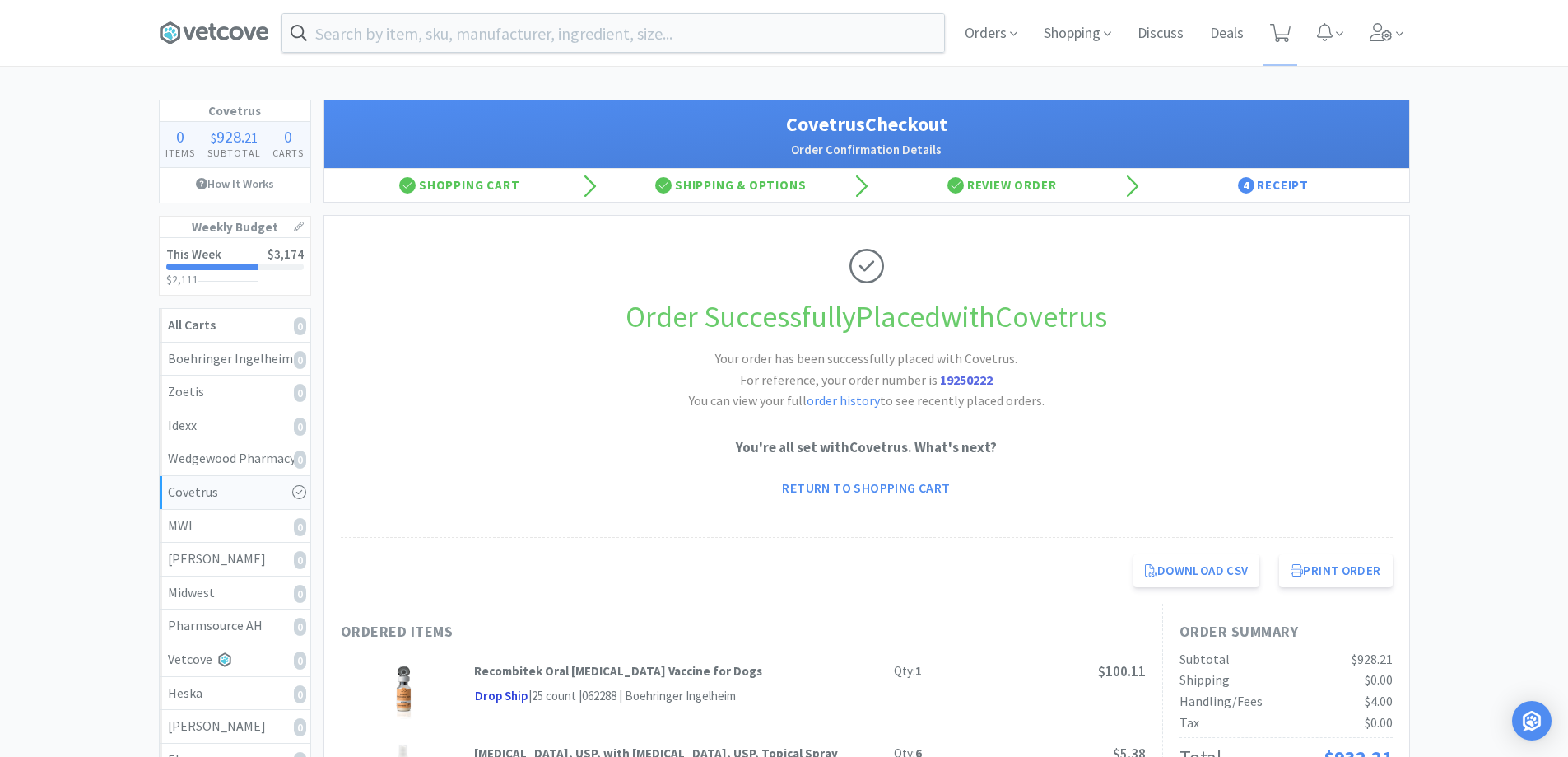
scroll to position [412, 0]
